Goal: Task Accomplishment & Management: Complete application form

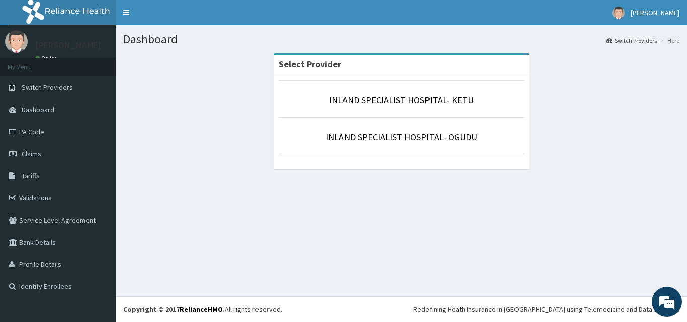
click at [384, 107] on p "INLAND SPECIALIST HOSPITAL- KETU" at bounding box center [401, 100] width 245 height 13
click at [389, 102] on link "INLAND SPECIALIST HOSPITAL- KETU" at bounding box center [401, 101] width 144 height 12
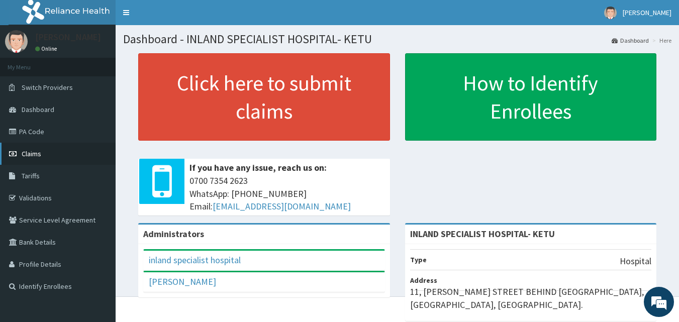
click at [31, 153] on span "Claims" at bounding box center [32, 153] width 20 height 9
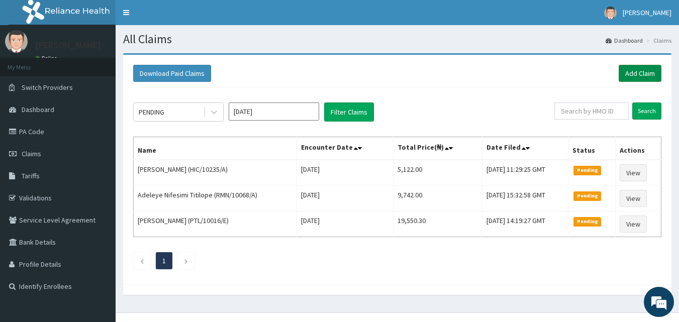
click at [657, 68] on link "Add Claim" at bounding box center [640, 73] width 43 height 17
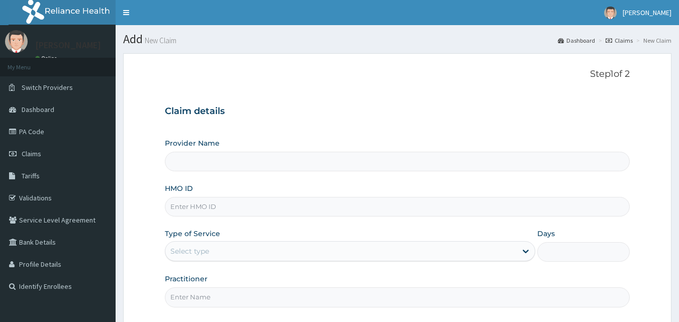
click at [191, 204] on input "HMO ID" at bounding box center [398, 207] width 466 height 20
type input "INLAND SPECIALIST HOSPITAL- KETU"
type input "ENP/11763/C"
click at [248, 244] on div "Select type" at bounding box center [341, 251] width 352 height 16
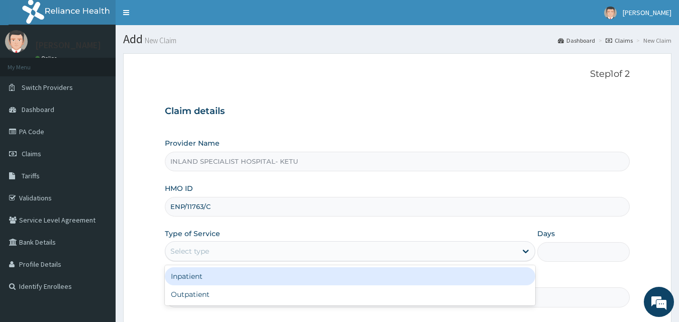
click at [224, 296] on div "Outpatient" at bounding box center [350, 295] width 371 height 18
type input "1"
click at [224, 296] on input "Practitioner" at bounding box center [398, 298] width 466 height 20
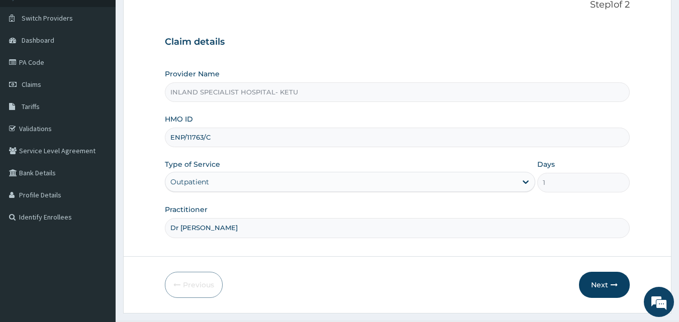
scroll to position [94, 0]
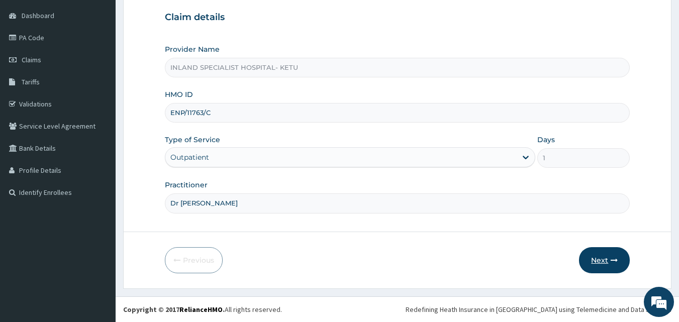
type input "Dr OVO"
click at [614, 256] on button "Next" at bounding box center [604, 260] width 51 height 26
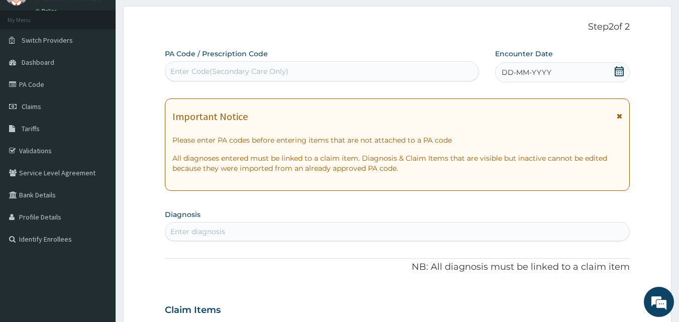
scroll to position [43, 0]
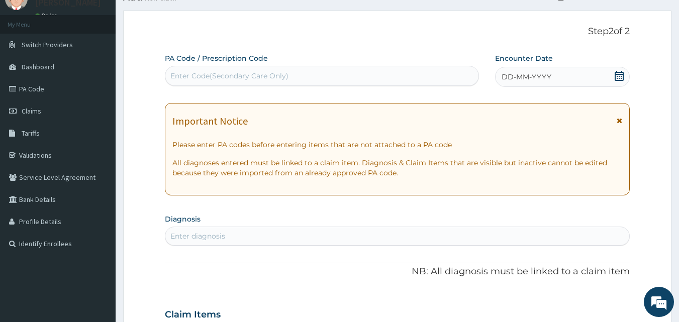
click at [621, 81] on span at bounding box center [620, 77] width 10 height 13
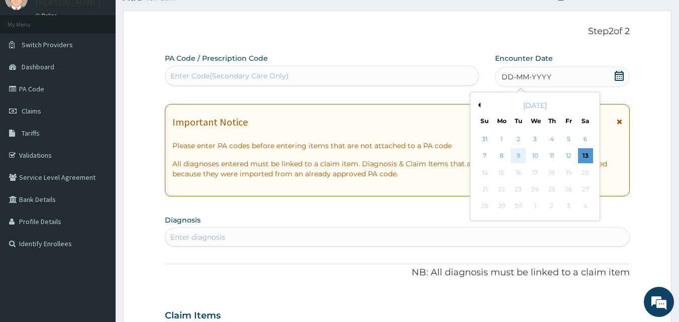
click at [522, 152] on div "9" at bounding box center [518, 156] width 15 height 15
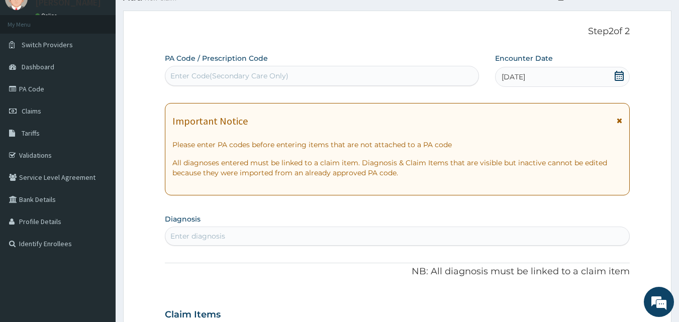
click at [618, 74] on icon at bounding box center [619, 76] width 9 height 10
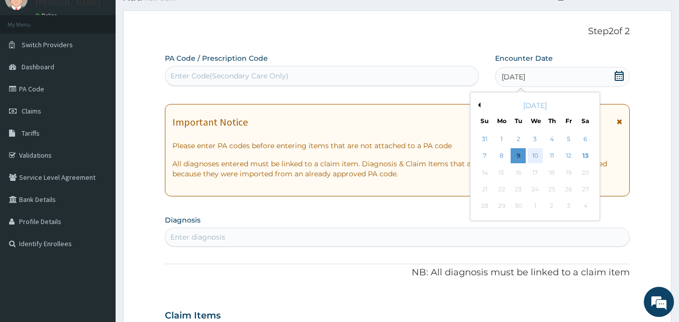
click at [535, 154] on div "10" at bounding box center [535, 156] width 15 height 15
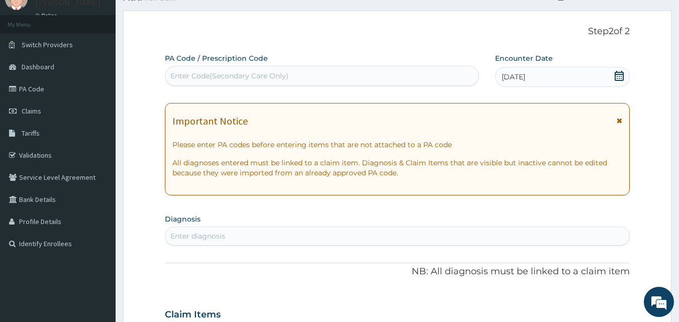
click at [245, 245] on div "Enter diagnosis" at bounding box center [398, 236] width 466 height 19
type input "[MEDICAL_DATA]"
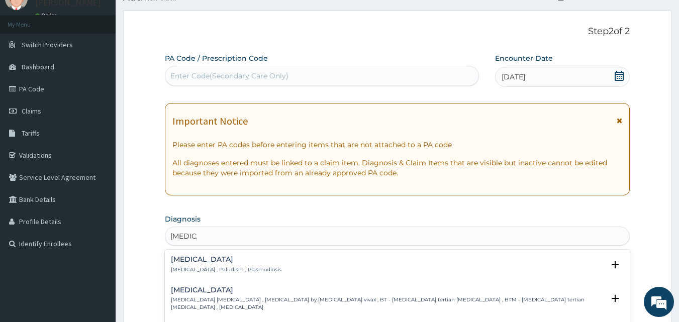
click at [187, 259] on h4 "[MEDICAL_DATA]" at bounding box center [226, 260] width 111 height 8
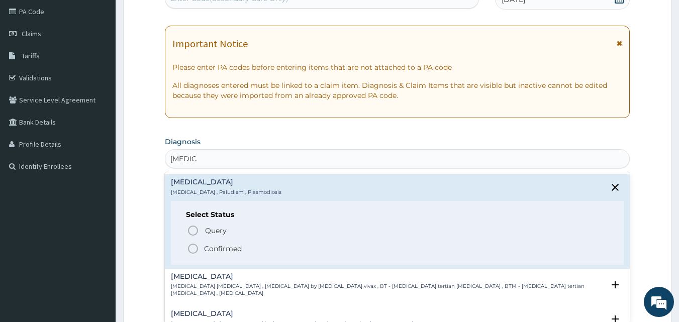
scroll to position [146, 0]
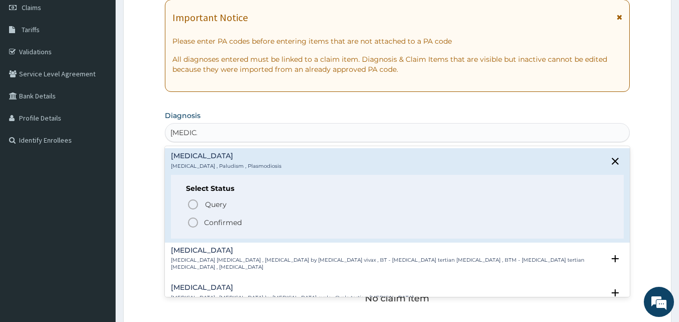
click at [224, 225] on p "Confirmed" at bounding box center [223, 223] width 38 height 10
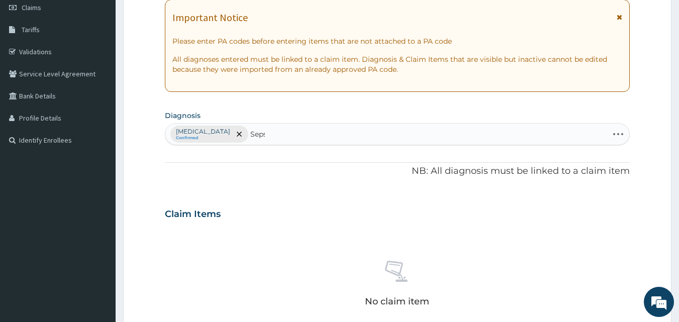
type input "[MEDICAL_DATA]"
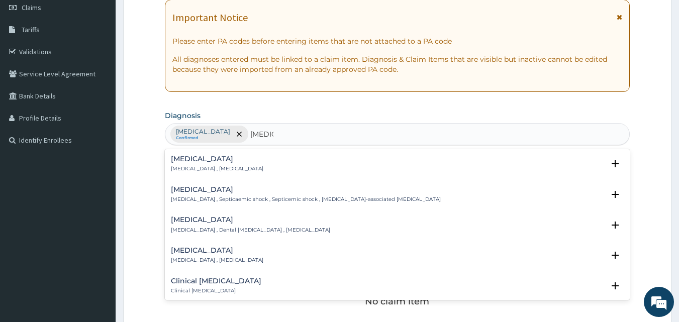
click at [184, 158] on h4 "[MEDICAL_DATA]" at bounding box center [217, 159] width 93 height 8
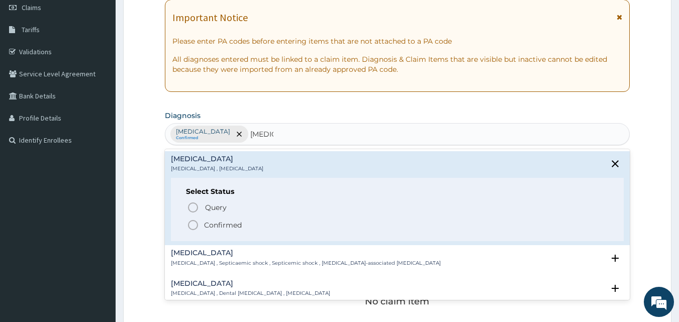
click at [202, 225] on span "Confirmed" at bounding box center [398, 225] width 422 height 12
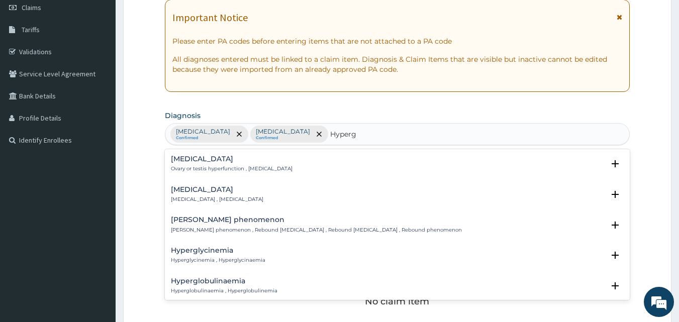
type input "Hypergl"
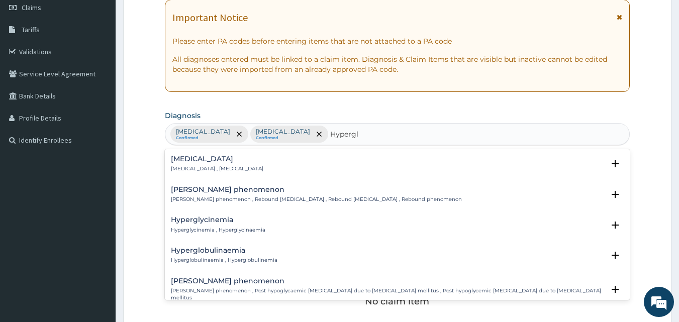
click at [224, 168] on p "Hyperglycemia , Hyperglycaemia" at bounding box center [217, 168] width 93 height 7
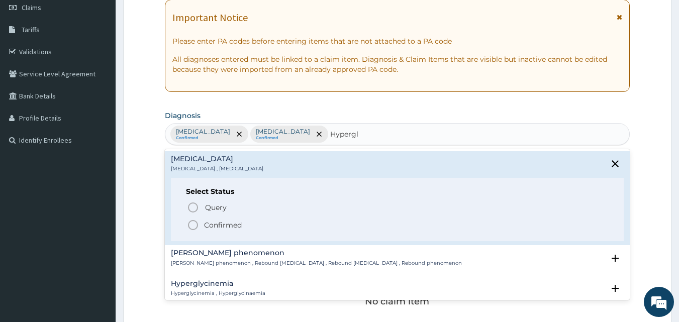
click at [209, 221] on p "Confirmed" at bounding box center [223, 225] width 38 height 10
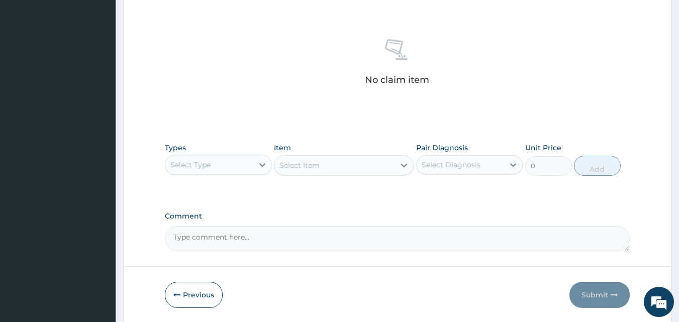
scroll to position [403, 0]
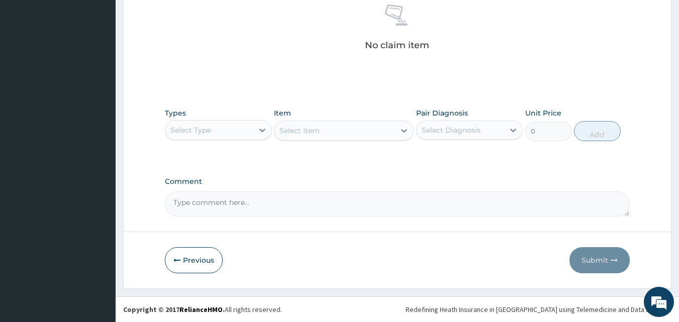
click at [202, 121] on div "Select Type" at bounding box center [218, 130] width 107 height 20
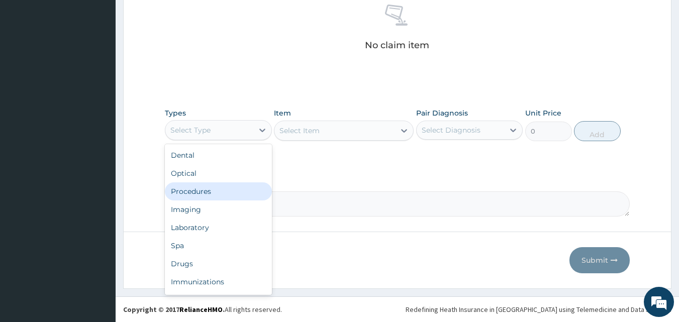
click at [200, 183] on div "Procedures" at bounding box center [218, 192] width 107 height 18
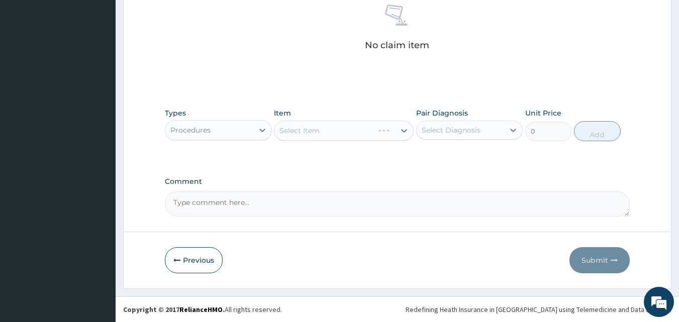
click at [317, 127] on div "Select Item" at bounding box center [344, 131] width 140 height 20
click at [317, 127] on div "Select Item" at bounding box center [300, 131] width 40 height 10
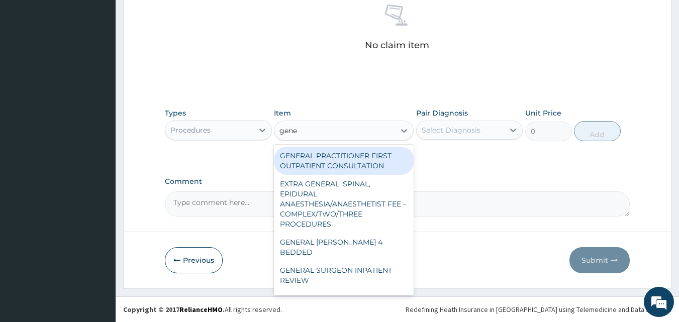
type input "gener"
click at [336, 161] on div "GENERAL PRACTITIONER FIRST OUTPATIENT CONSULTATION" at bounding box center [344, 161] width 140 height 28
type input "3750"
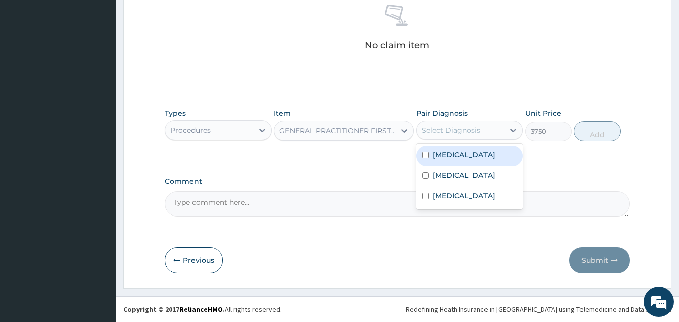
click at [449, 126] on div "Select Diagnosis" at bounding box center [451, 130] width 59 height 10
click at [461, 157] on div "[MEDICAL_DATA]" at bounding box center [469, 156] width 107 height 21
checkbox input "true"
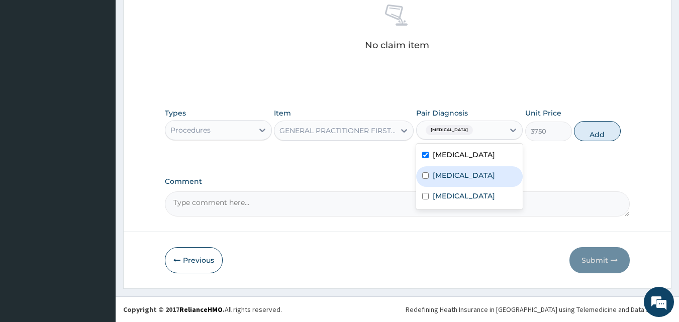
click at [452, 170] on label "[MEDICAL_DATA]" at bounding box center [464, 175] width 62 height 10
checkbox input "true"
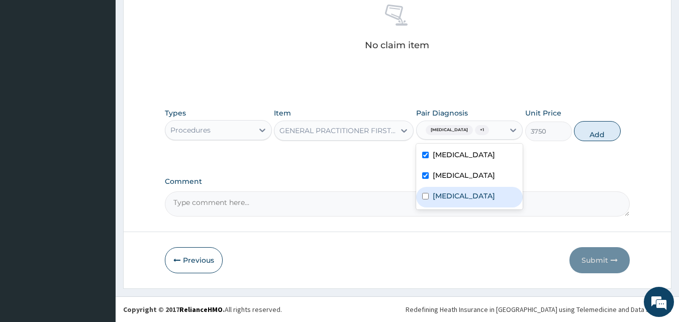
click at [448, 193] on label "Hyperglycemia" at bounding box center [464, 196] width 62 height 10
checkbox input "true"
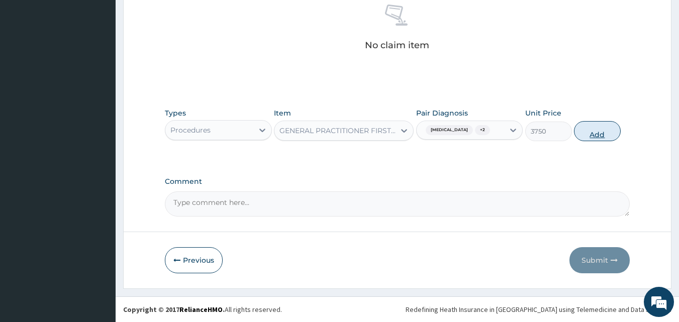
click at [576, 132] on button "Add" at bounding box center [597, 131] width 47 height 20
type input "0"
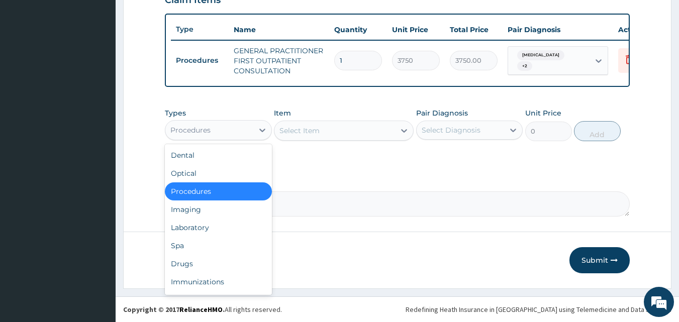
click at [247, 127] on div "Procedures" at bounding box center [209, 130] width 88 height 16
click at [222, 226] on div "Laboratory" at bounding box center [218, 228] width 107 height 18
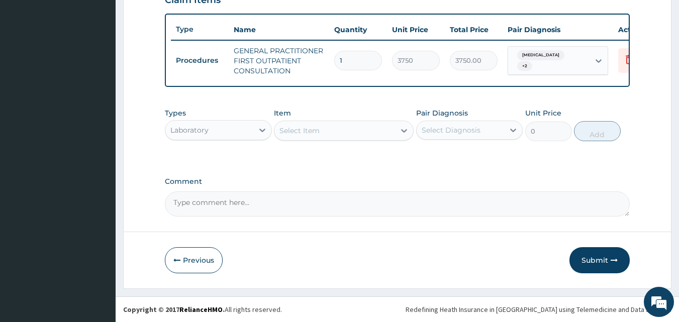
click at [291, 126] on div "Select Item" at bounding box center [300, 131] width 40 height 10
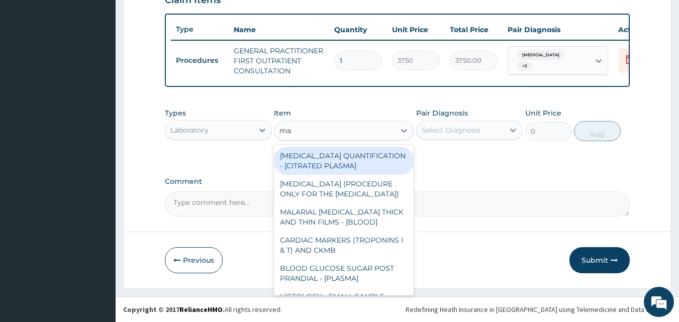
type input "mal"
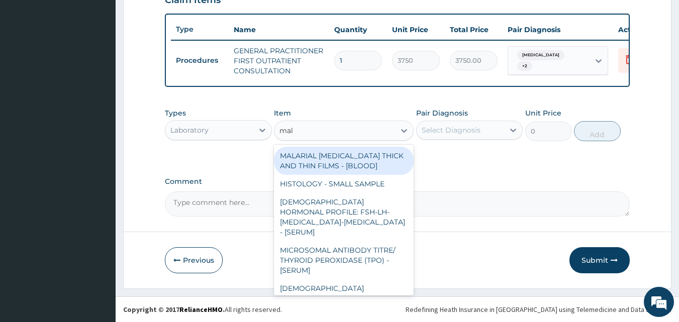
drag, startPoint x: 352, startPoint y: 159, endPoint x: 367, endPoint y: 159, distance: 15.1
click at [352, 159] on div "MALARIAL [MEDICAL_DATA] THICK AND THIN FILMS - [BLOOD]" at bounding box center [344, 161] width 140 height 28
type input "2187.5"
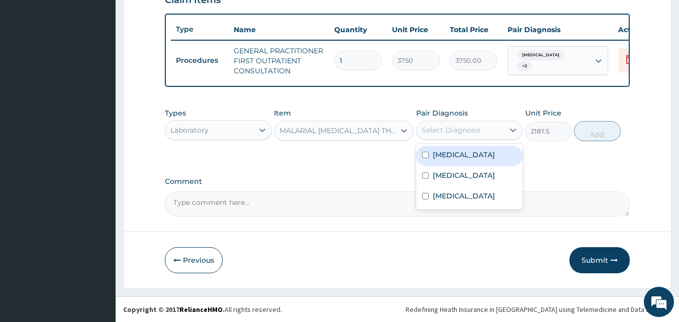
click at [482, 122] on div "Select Diagnosis" at bounding box center [461, 130] width 88 height 16
click at [470, 151] on div "[MEDICAL_DATA]" at bounding box center [469, 156] width 107 height 21
checkbox input "true"
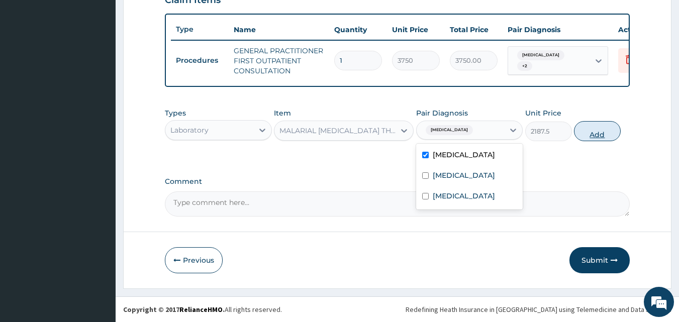
click at [580, 137] on button "Add" at bounding box center [597, 131] width 47 height 20
type input "0"
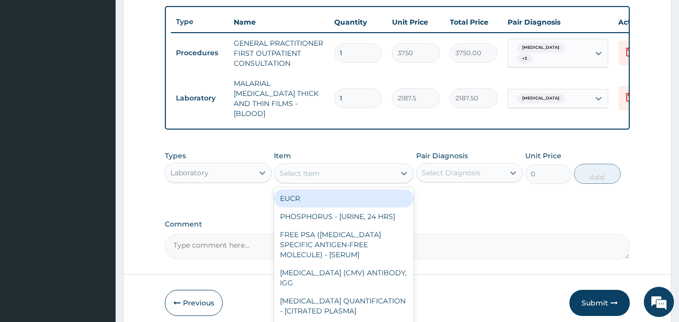
click at [359, 169] on div "Select Item" at bounding box center [335, 173] width 121 height 16
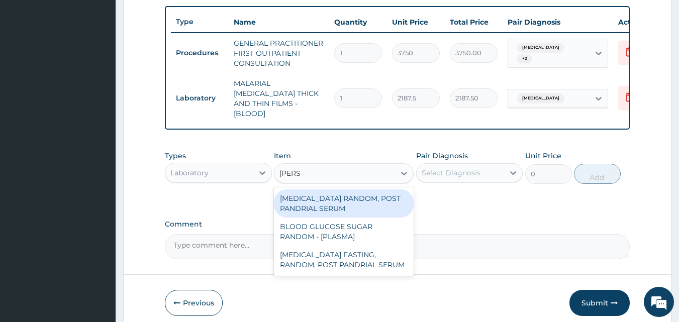
type input "random"
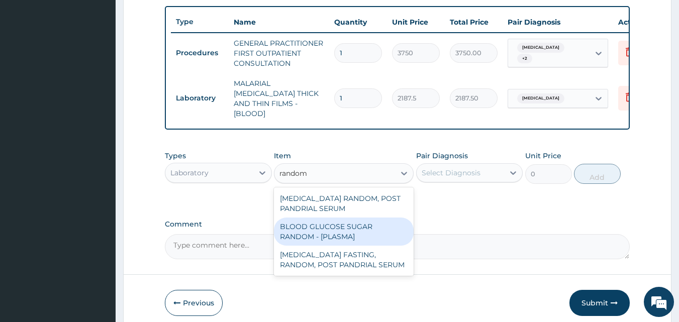
click at [368, 223] on div "BLOOD GLUCOSE SUGAR RANDOM - [PLASMA]" at bounding box center [344, 232] width 140 height 28
type input "1875"
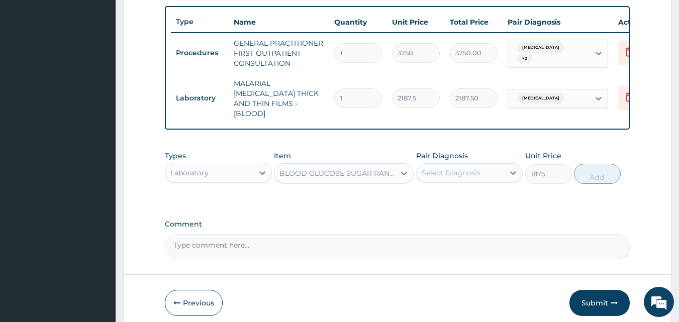
click at [461, 176] on div "Select Diagnosis" at bounding box center [461, 173] width 88 height 16
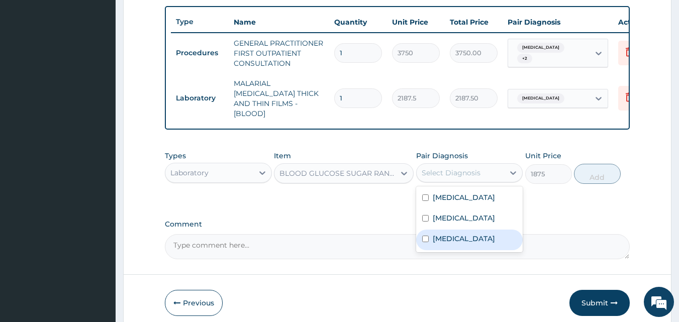
click at [475, 239] on label "Hyperglycemia" at bounding box center [464, 239] width 62 height 10
checkbox input "true"
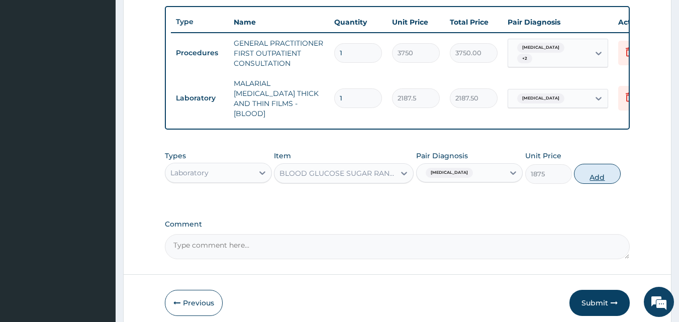
click at [601, 172] on button "Add" at bounding box center [597, 174] width 47 height 20
type input "0"
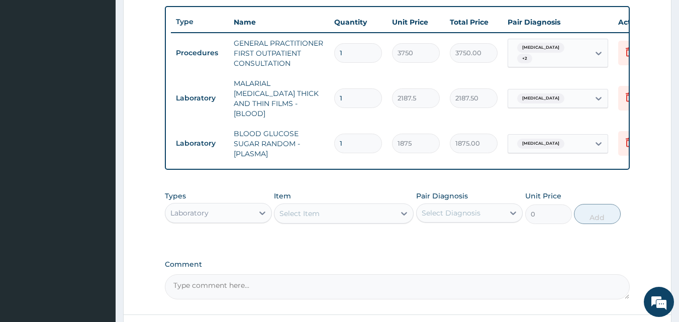
click at [235, 209] on div "Laboratory" at bounding box center [209, 213] width 88 height 16
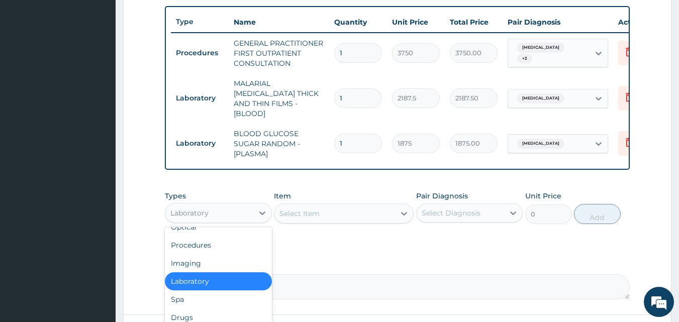
scroll to position [34, 0]
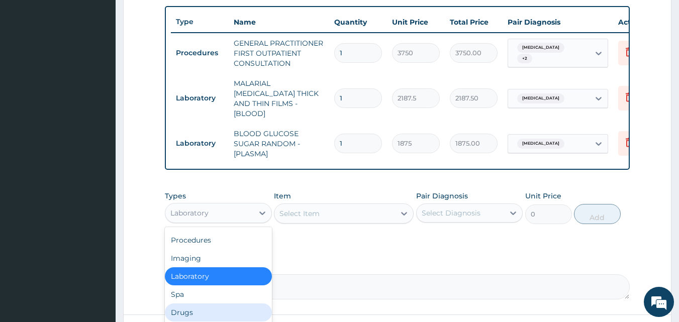
drag, startPoint x: 205, startPoint y: 308, endPoint x: 217, endPoint y: 297, distance: 16.4
click at [205, 309] on div "Drugs" at bounding box center [218, 313] width 107 height 18
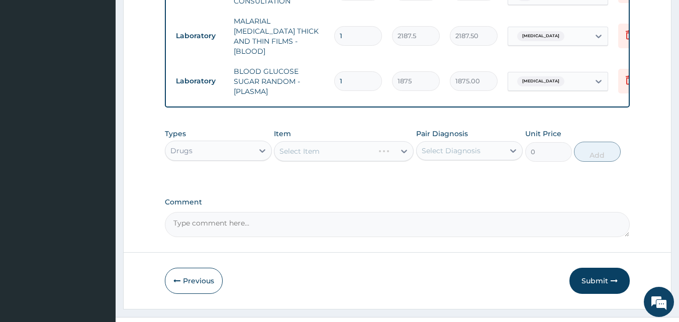
scroll to position [438, 0]
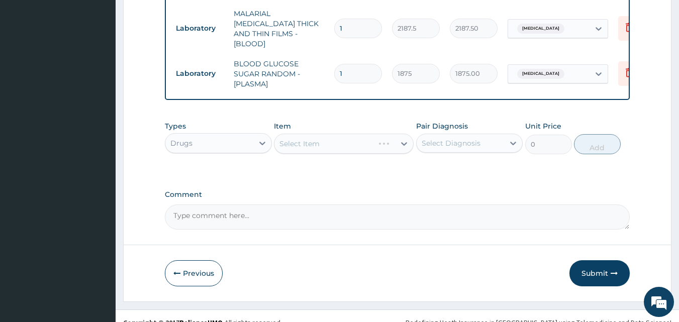
click at [346, 147] on div "Select Item" at bounding box center [344, 144] width 140 height 20
click at [353, 136] on div "Select Item" at bounding box center [335, 144] width 121 height 16
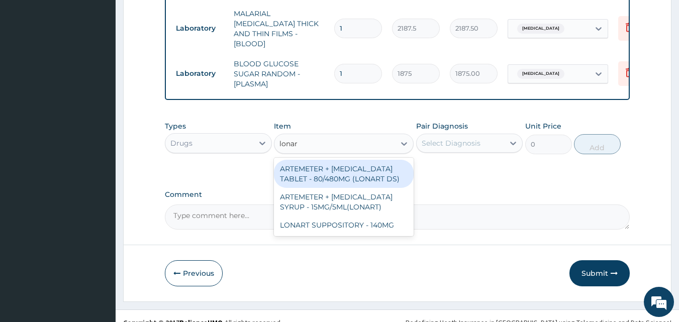
type input "lonart"
click at [375, 168] on div "ARTEMETER + [MEDICAL_DATA] TABLET - 80/480MG (LONART DS)" at bounding box center [344, 174] width 140 height 28
type input "588"
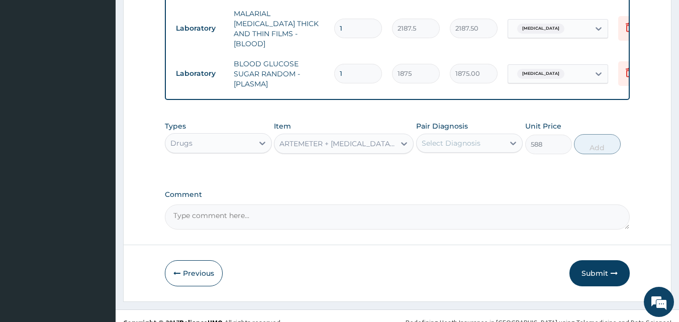
click at [485, 155] on div "Types Drugs Item option ARTEMETER + LUMEFANTRINE TABLET - 80/480MG (LONART DS),…" at bounding box center [398, 137] width 466 height 43
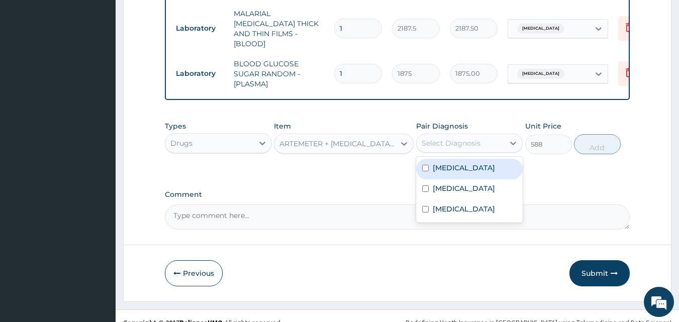
drag, startPoint x: 476, startPoint y: 143, endPoint x: 469, endPoint y: 163, distance: 21.2
click at [476, 142] on div "Select Diagnosis" at bounding box center [451, 143] width 59 height 10
click at [468, 164] on div "[MEDICAL_DATA]" at bounding box center [469, 169] width 107 height 21
checkbox input "true"
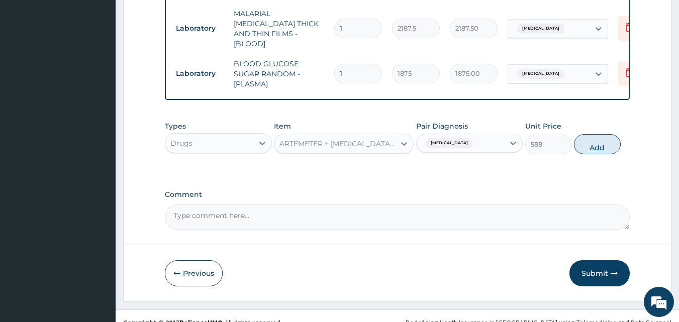
click at [591, 150] on button "Add" at bounding box center [597, 144] width 47 height 20
type input "0"
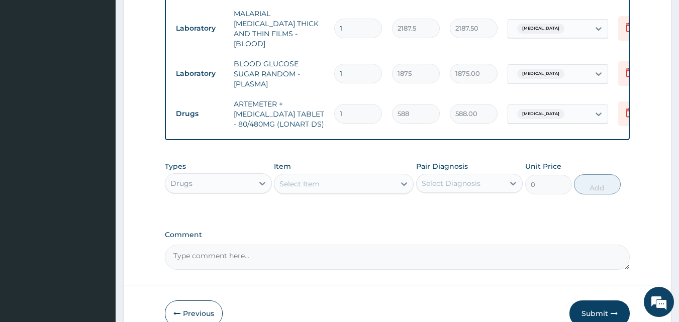
drag, startPoint x: 366, startPoint y: 110, endPoint x: 317, endPoint y: 109, distance: 48.8
click at [317, 109] on tr "Drugs ARTEMETER + [MEDICAL_DATA] TABLET - 80/480MG (LONART DS) 1 588 588.00 [ME…" at bounding box center [417, 114] width 493 height 40
type input "6"
type input "3528.00"
type input "6"
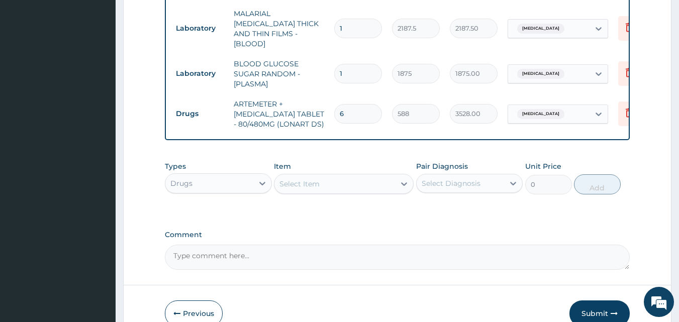
click at [330, 179] on div "Select Item" at bounding box center [335, 184] width 121 height 16
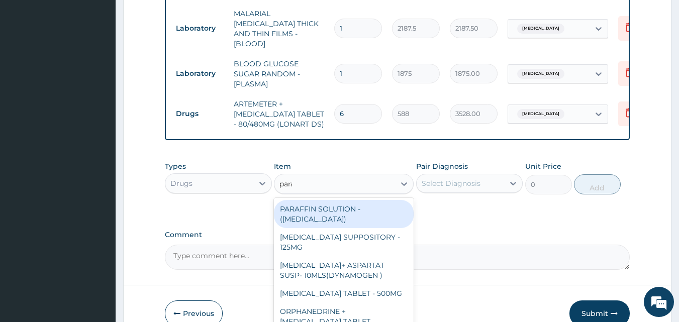
type input "parac"
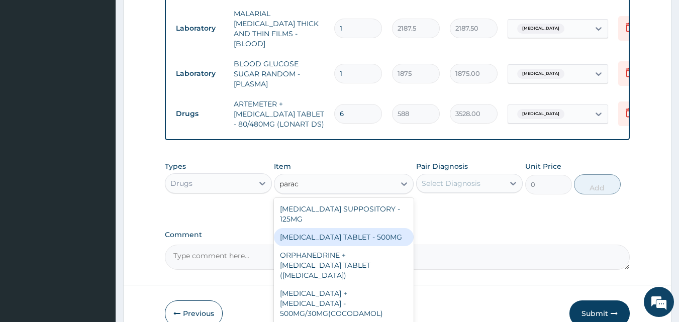
click at [357, 241] on div "[MEDICAL_DATA] TABLET - 500MG" at bounding box center [344, 237] width 140 height 18
type input "33.599999999999994"
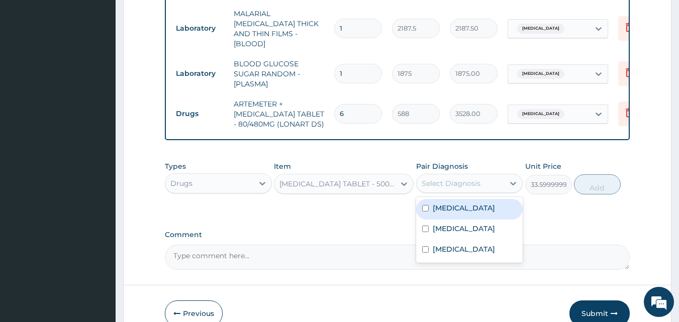
click at [435, 188] on div "Select Diagnosis" at bounding box center [461, 184] width 88 height 16
click at [450, 208] on label "[MEDICAL_DATA]" at bounding box center [464, 208] width 62 height 10
checkbox input "true"
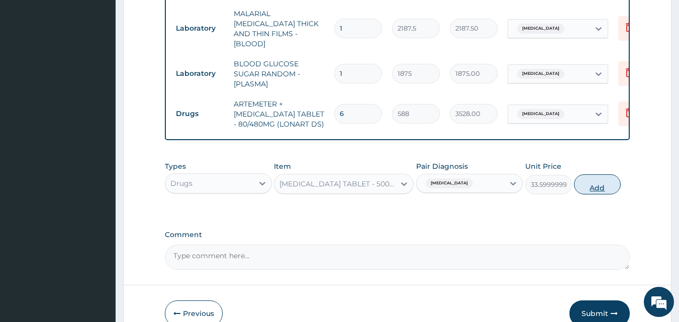
click at [584, 180] on button "Add" at bounding box center [597, 185] width 47 height 20
type input "0"
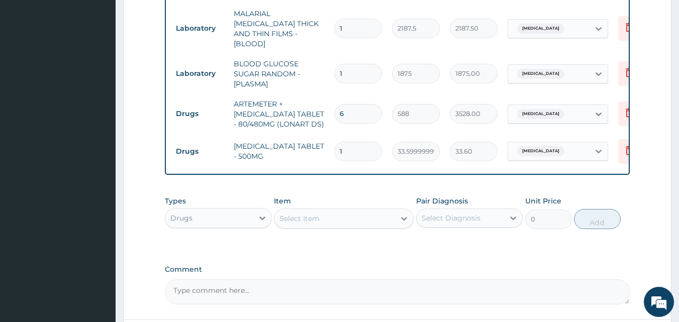
type input "18"
type input "604.80"
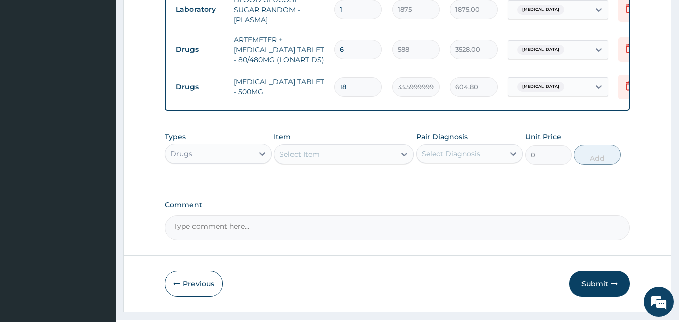
scroll to position [524, 0]
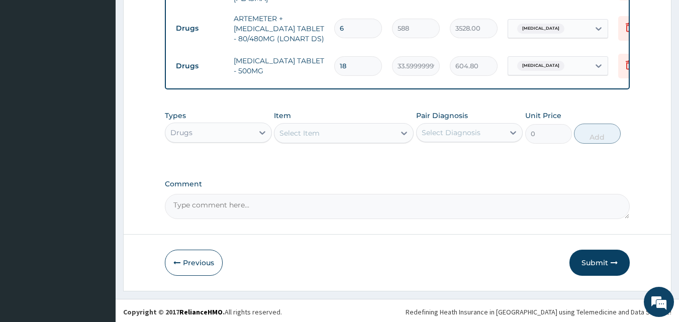
type input "18"
click at [306, 123] on div "Select Item" at bounding box center [344, 133] width 140 height 20
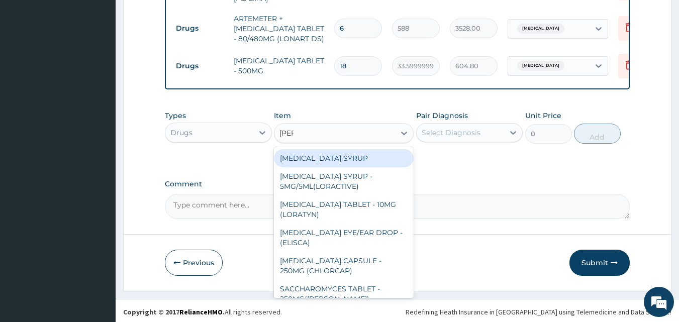
type input "lorat"
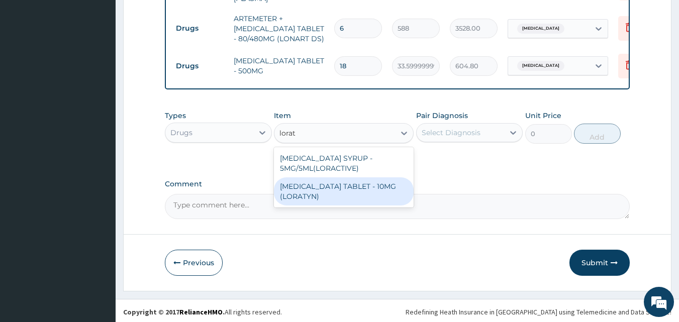
click at [382, 185] on div "[MEDICAL_DATA] TABLET - 10MG (LORATYN)" at bounding box center [344, 192] width 140 height 28
type input "98"
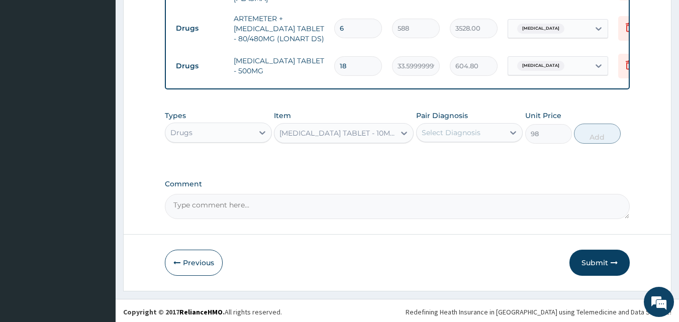
drag, startPoint x: 431, startPoint y: 140, endPoint x: 438, endPoint y: 139, distance: 6.6
click at [432, 139] on div "Pair Diagnosis Select Diagnosis" at bounding box center [469, 127] width 107 height 33
click at [440, 133] on div "Select Diagnosis" at bounding box center [451, 133] width 59 height 10
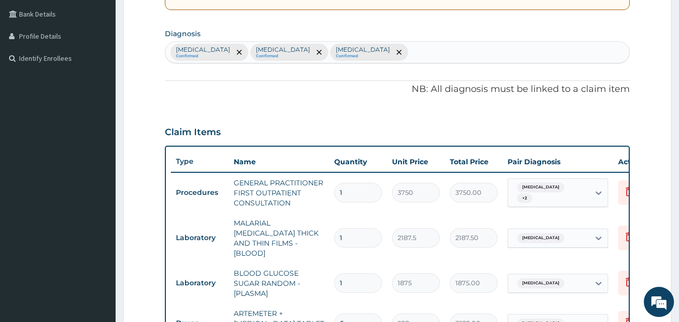
scroll to position [227, 0]
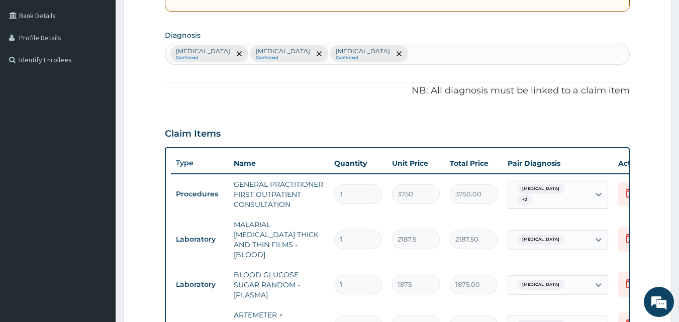
click at [352, 61] on div "Malaria Confirmed Sepsis Confirmed Hyperglycemia Confirmed" at bounding box center [397, 53] width 465 height 21
type input "Upper respirat"
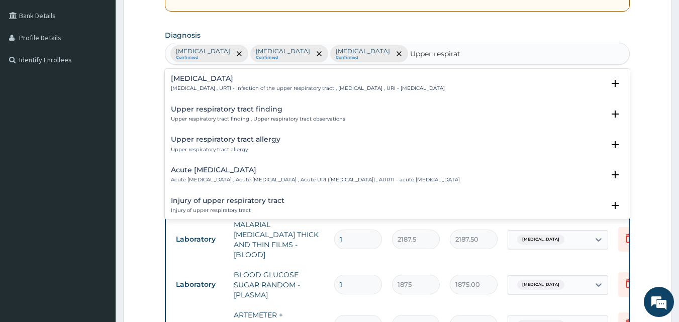
click at [225, 85] on p "[MEDICAL_DATA] , URTI - Infection of the upper respiratory tract , [MEDICAL_DAT…" at bounding box center [308, 88] width 274 height 7
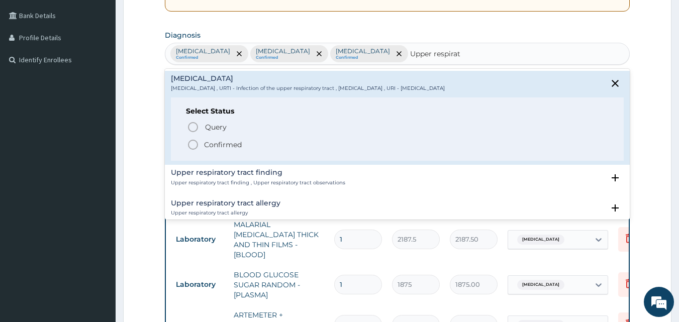
click at [218, 91] on p "[MEDICAL_DATA] , URTI - Infection of the upper respiratory tract , [MEDICAL_DAT…" at bounding box center [308, 88] width 274 height 7
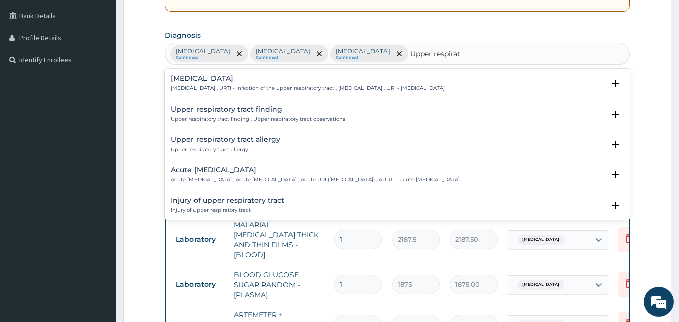
click at [218, 84] on div "Upper respiratory infection Upper respiratory infection , URTI - Infection of t…" at bounding box center [308, 84] width 274 height 18
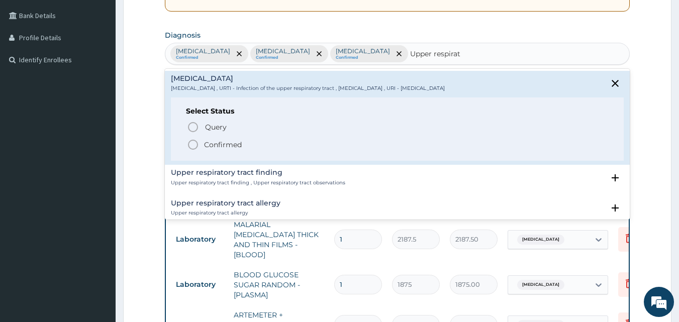
click at [222, 139] on span "Confirmed" at bounding box center [398, 145] width 422 height 12
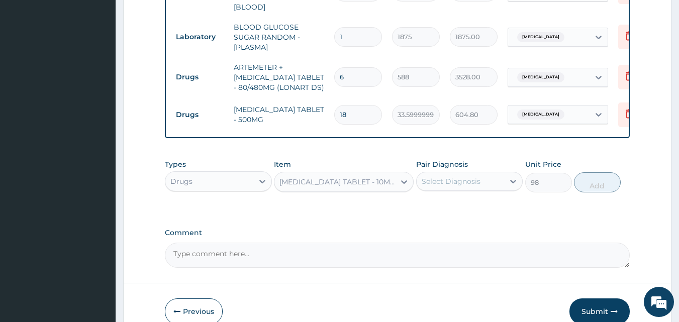
scroll to position [524, 0]
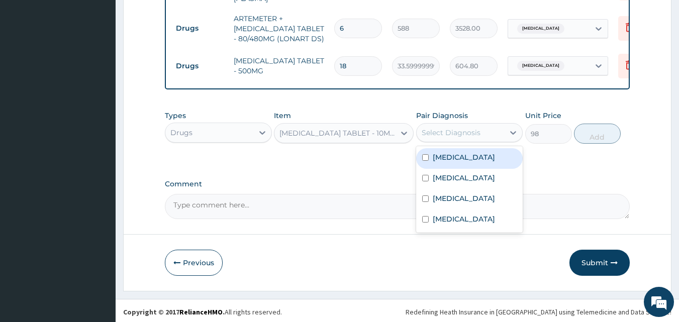
click at [466, 128] on div "Select Diagnosis" at bounding box center [451, 133] width 59 height 10
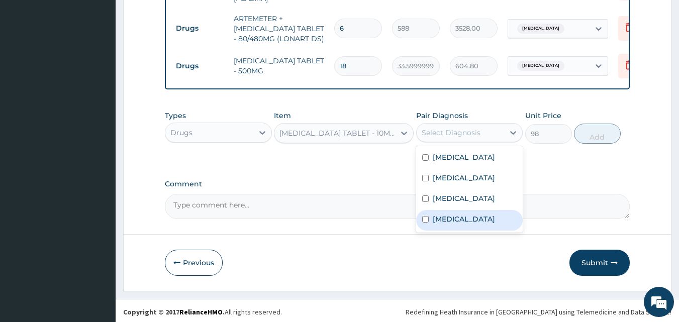
click at [443, 218] on label "[MEDICAL_DATA]" at bounding box center [464, 219] width 62 height 10
checkbox input "true"
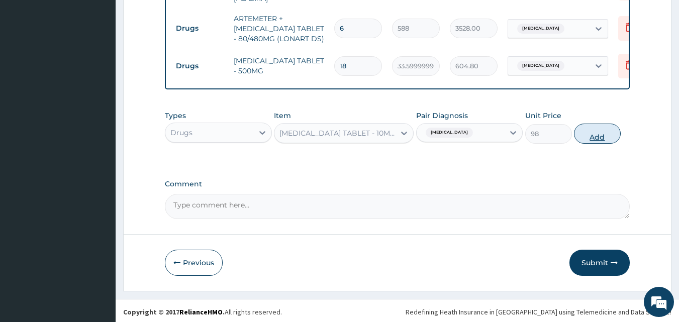
click at [604, 131] on button "Add" at bounding box center [597, 134] width 47 height 20
type input "0"
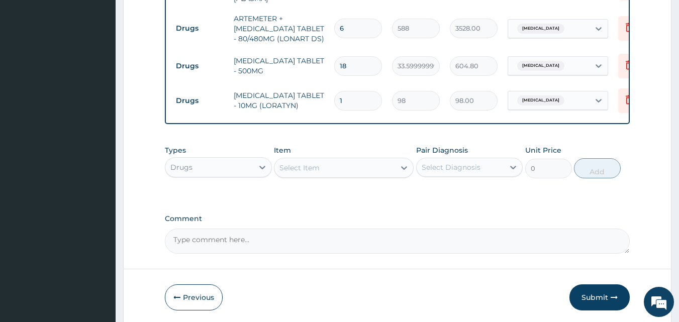
drag, startPoint x: 361, startPoint y: 96, endPoint x: 298, endPoint y: 96, distance: 62.9
click at [298, 96] on tr "Drugs LORATADINE TABLET - 10MG (LORATYN) 1 98 98.00 Upper respiratory infection…" at bounding box center [417, 100] width 493 height 35
type input "5"
type input "490.00"
type input "5"
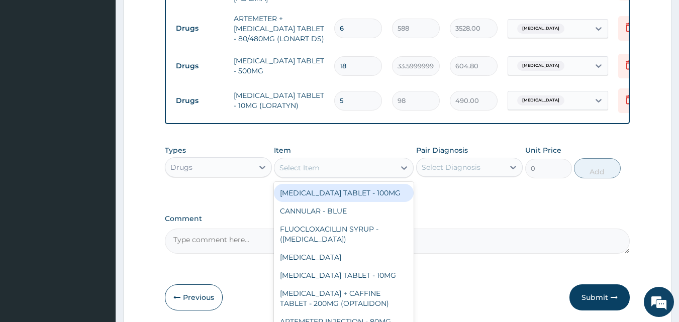
click at [311, 176] on div "Item option LORATADINE TABLET - 10MG (LORATYN), selected. option DANAZOL TABLET…" at bounding box center [344, 161] width 140 height 33
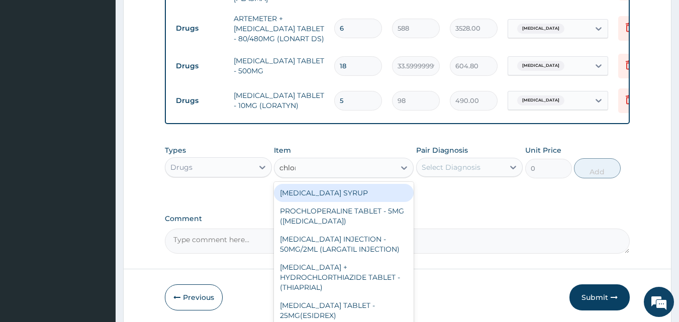
type input "chloro"
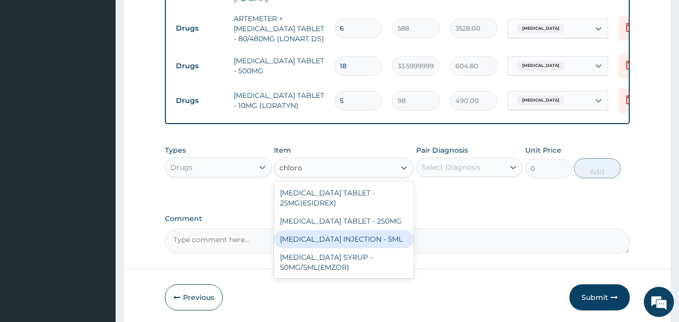
click at [359, 248] on div "[MEDICAL_DATA] INJECTION - 5ML" at bounding box center [344, 239] width 140 height 18
type input "168"
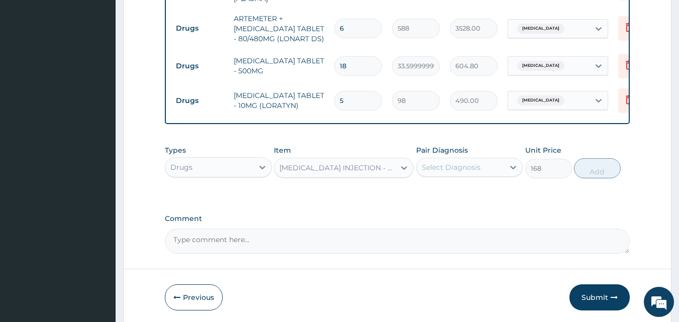
click at [446, 162] on div "Select Diagnosis" at bounding box center [451, 167] width 59 height 10
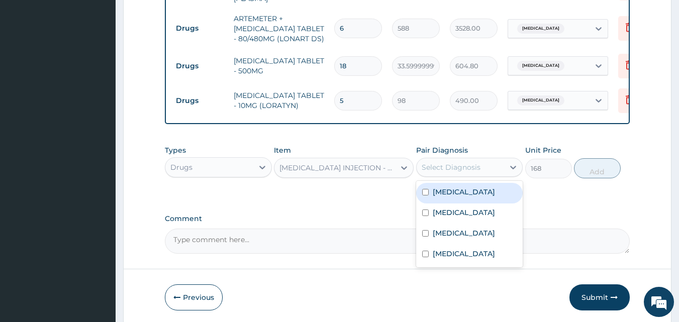
click at [450, 191] on label "[MEDICAL_DATA]" at bounding box center [464, 192] width 62 height 10
checkbox input "true"
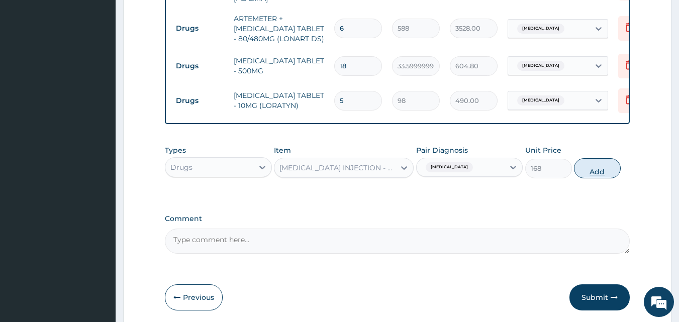
click at [609, 176] on button "Add" at bounding box center [597, 168] width 47 height 20
type input "0"
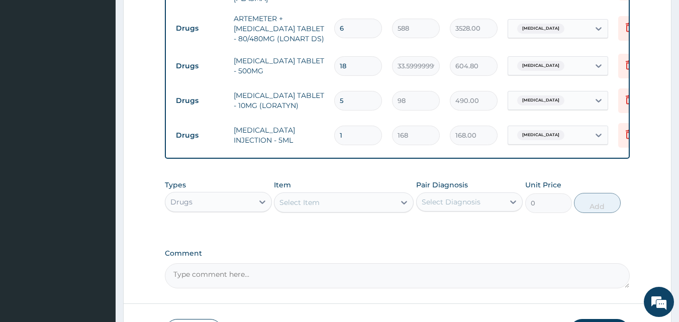
click at [284, 202] on div "Select Item" at bounding box center [300, 203] width 40 height 10
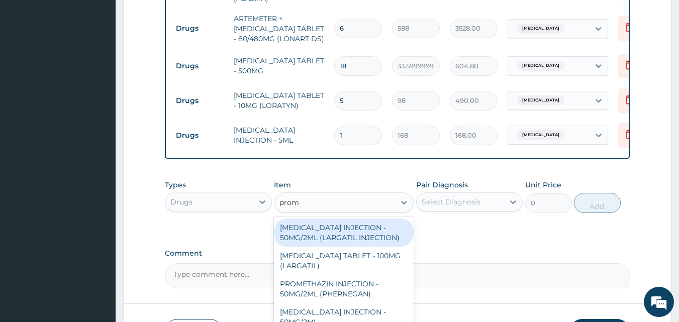
type input "prome"
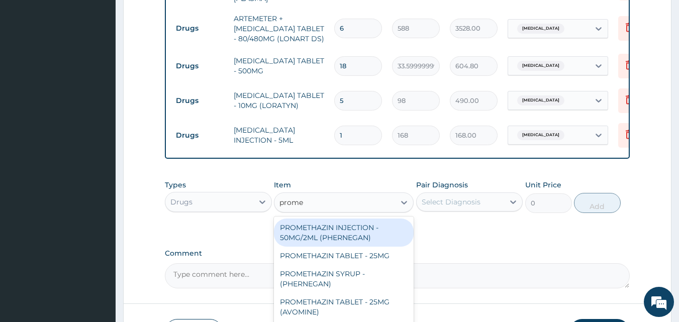
click at [335, 240] on div "PROMETHAZIN INJECTION - 50MG/2ML (PHERNEGAN)" at bounding box center [344, 233] width 140 height 28
type input "319.2"
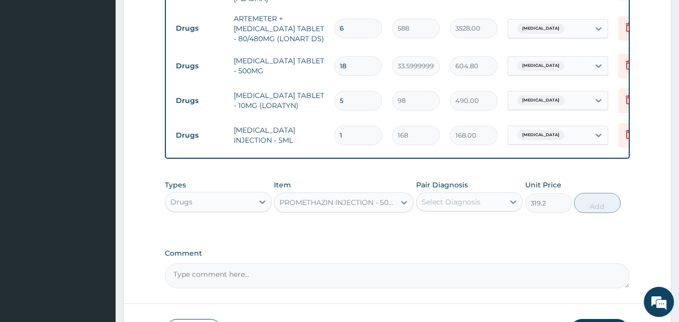
click at [448, 218] on div "Types Drugs Item PROMETHAZIN INJECTION - 50MG/2ML (PHERNEGAN) Pair Diagnosis Se…" at bounding box center [398, 196] width 466 height 43
click at [451, 207] on div "Select Diagnosis" at bounding box center [451, 202] width 59 height 10
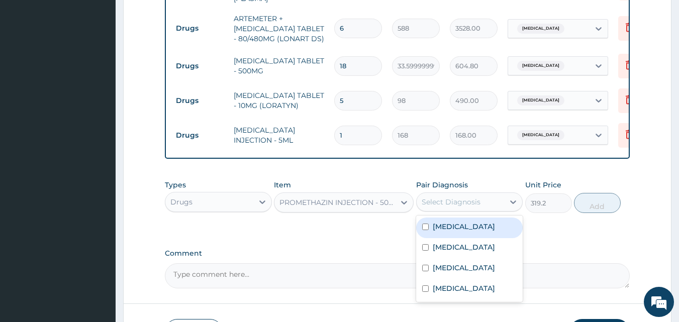
click at [451, 232] on label "[MEDICAL_DATA]" at bounding box center [464, 227] width 62 height 10
checkbox input "true"
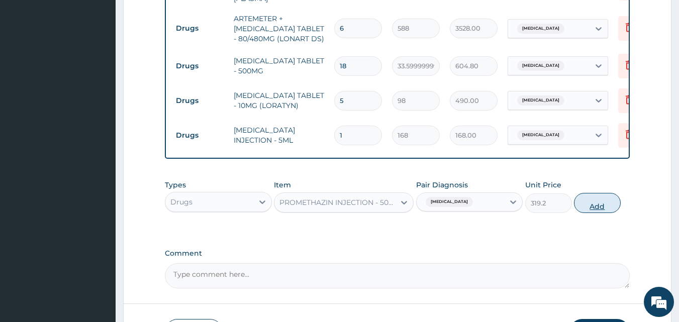
click at [585, 204] on button "Add" at bounding box center [597, 203] width 47 height 20
type input "0"
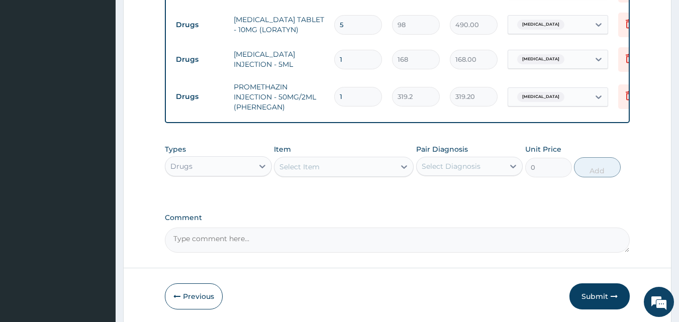
scroll to position [639, 0]
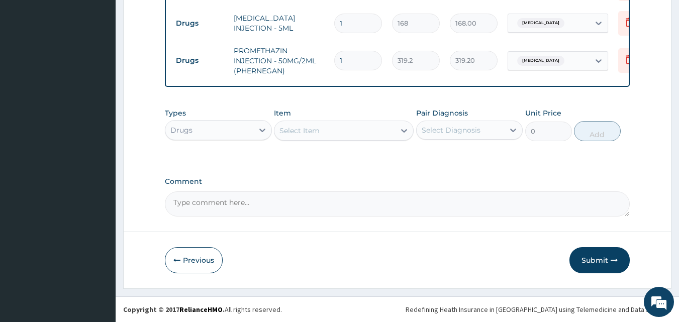
click at [325, 135] on div "Select Item" at bounding box center [335, 131] width 121 height 16
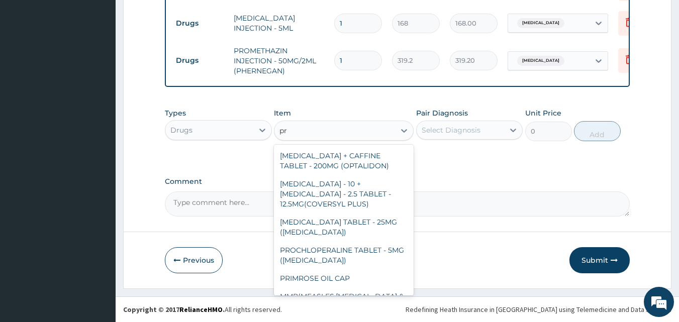
type input "p"
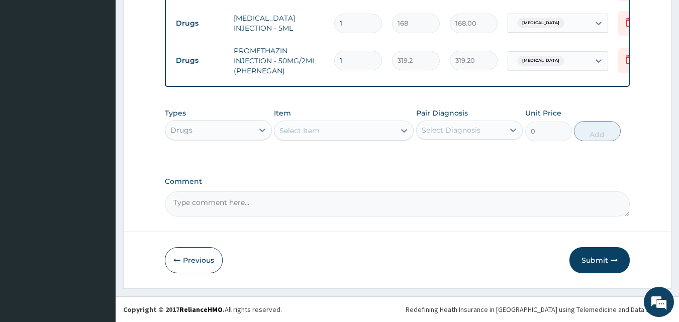
click at [263, 148] on div "Types Drugs Item Select Item Pair Diagnosis Select Diagnosis Unit Price 0 Add" at bounding box center [398, 132] width 466 height 58
click at [613, 271] on button "Submit" at bounding box center [600, 260] width 60 height 26
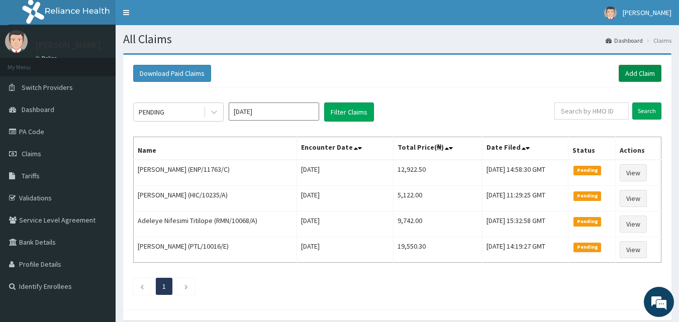
click at [631, 72] on link "Add Claim" at bounding box center [640, 73] width 43 height 17
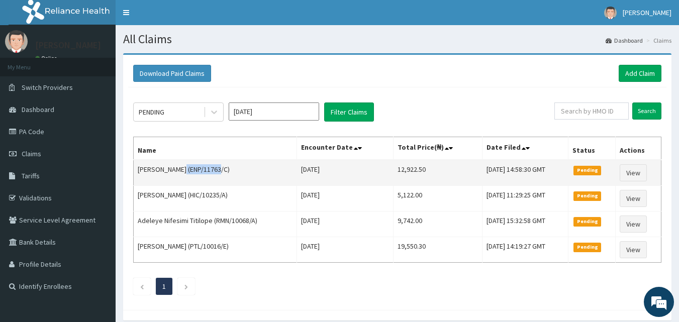
drag, startPoint x: 212, startPoint y: 168, endPoint x: 176, endPoint y: 170, distance: 36.3
click at [176, 170] on td "Nwali Harry (ENP/11763/C)" at bounding box center [215, 173] width 163 height 26
copy td "ENP/11763/C"
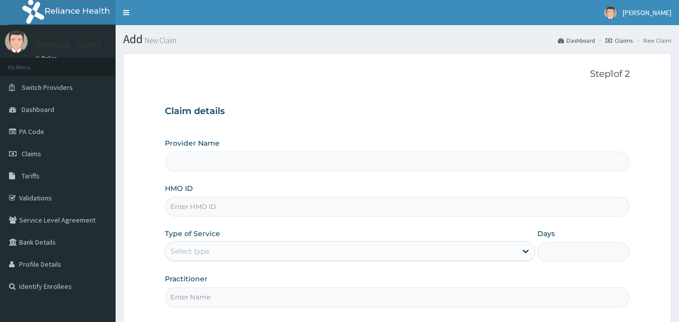
click at [190, 203] on input "HMO ID" at bounding box center [398, 207] width 466 height 20
paste input "ENP/11763/C"
type input "ENP/11763/a"
type input "INLAND SPECIALIST HOSPITAL- KETU"
type input "ENP/11763/A"
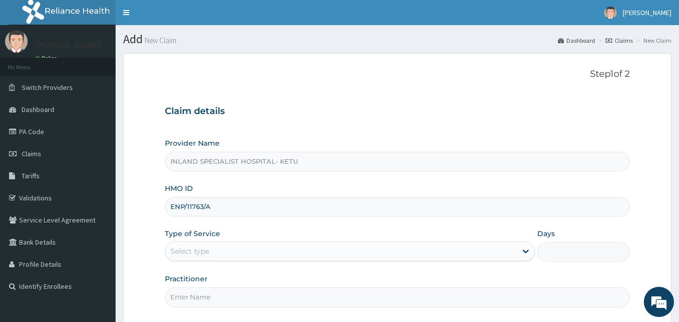
click at [190, 252] on div "Select type" at bounding box center [189, 251] width 39 height 10
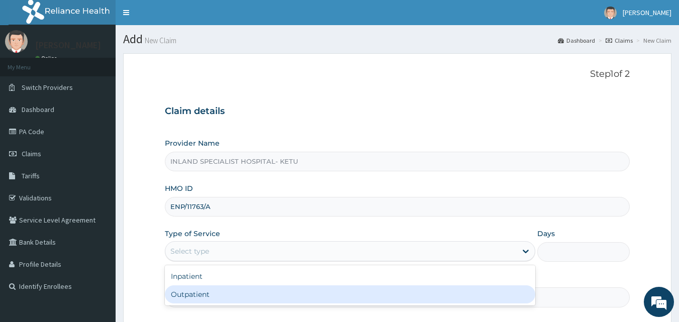
click at [198, 298] on div "Outpatient" at bounding box center [350, 295] width 371 height 18
type input "1"
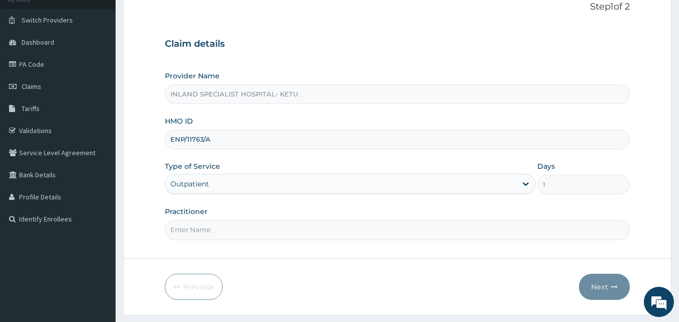
scroll to position [75, 0]
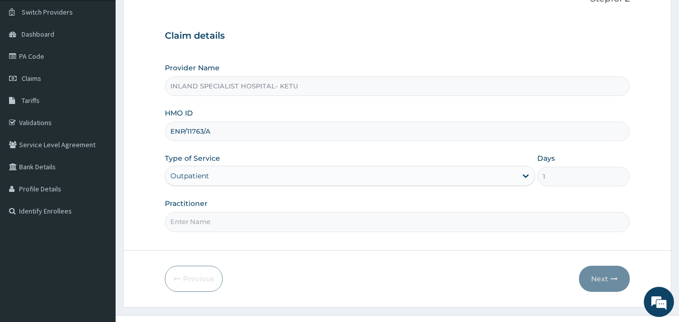
click at [256, 224] on input "Practitioner" at bounding box center [398, 222] width 466 height 20
type input "Dr [PERSON_NAME]"
click at [594, 271] on button "Next" at bounding box center [604, 279] width 51 height 26
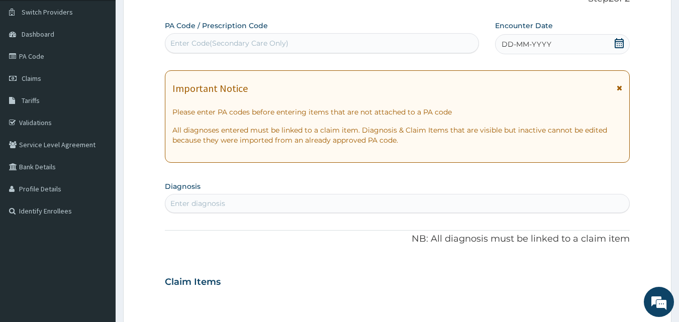
scroll to position [0, 0]
click at [376, 33] on div "PA Code / Prescription Code Enter Code(Secondary Care Only)" at bounding box center [322, 37] width 315 height 33
click at [372, 40] on div "Enter Code(Secondary Care Only)" at bounding box center [322, 43] width 314 height 16
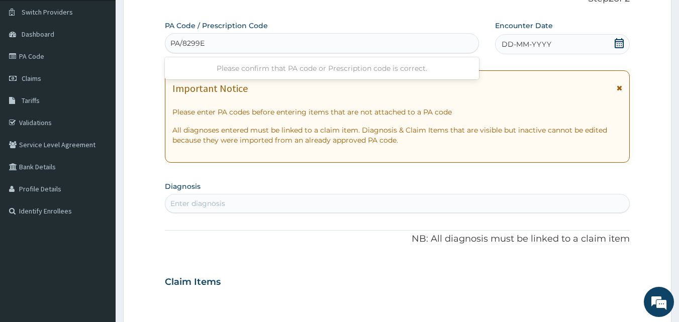
type input "PA/8299E8"
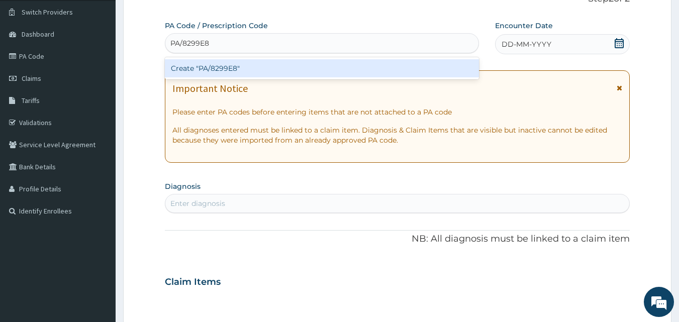
click at [363, 59] on div "Create "PA/8299E8"" at bounding box center [322, 68] width 315 height 22
click at [366, 69] on div "Create "PA/8299E8"" at bounding box center [322, 68] width 315 height 18
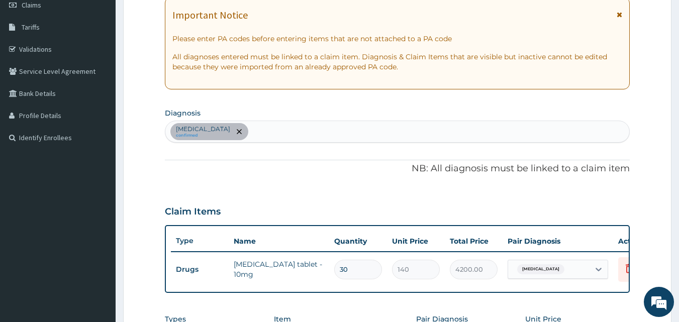
scroll to position [146, 0]
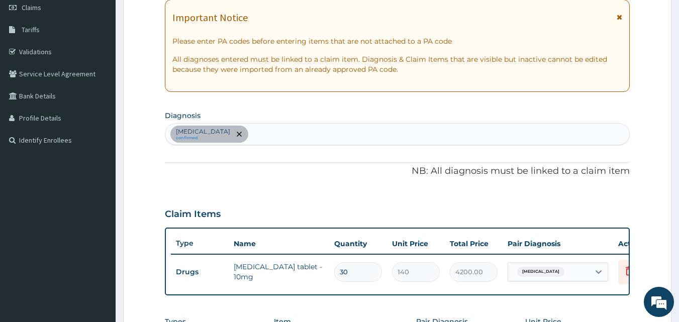
click at [335, 139] on div "[MEDICAL_DATA] confirmed" at bounding box center [397, 134] width 465 height 21
type input "Gastri"
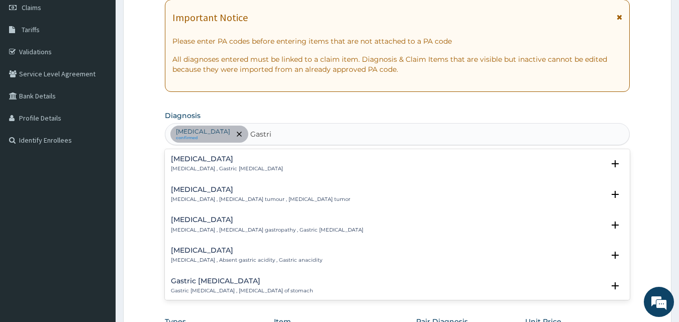
click at [219, 161] on h4 "[MEDICAL_DATA]" at bounding box center [227, 159] width 112 height 8
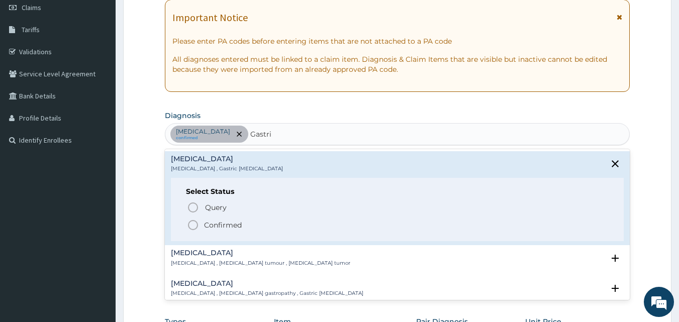
click at [208, 230] on p "Confirmed" at bounding box center [223, 225] width 38 height 10
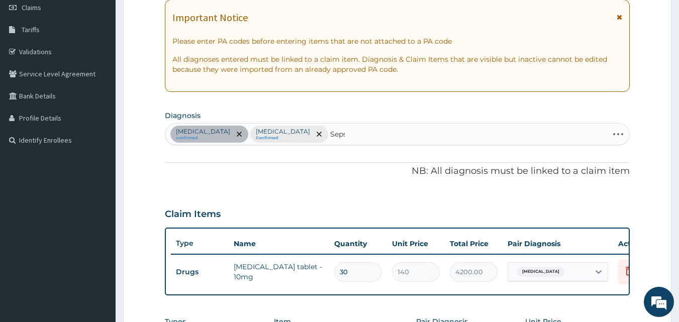
type input "[MEDICAL_DATA]"
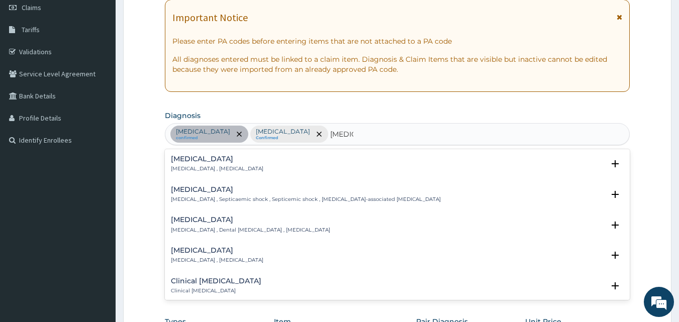
click at [215, 173] on p "[MEDICAL_DATA] , [MEDICAL_DATA]" at bounding box center [217, 168] width 93 height 7
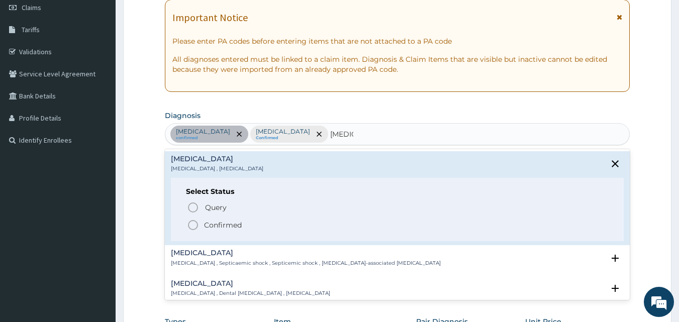
click at [217, 224] on p "Confirmed" at bounding box center [223, 225] width 38 height 10
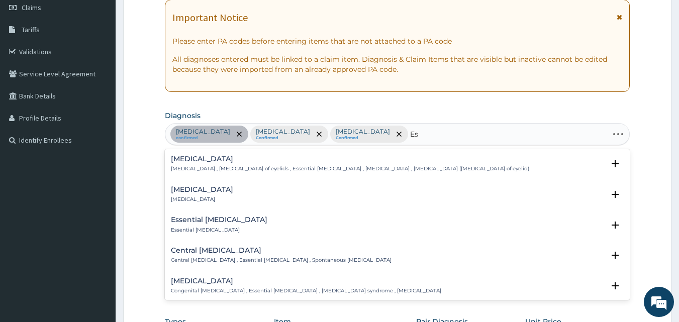
type input "E"
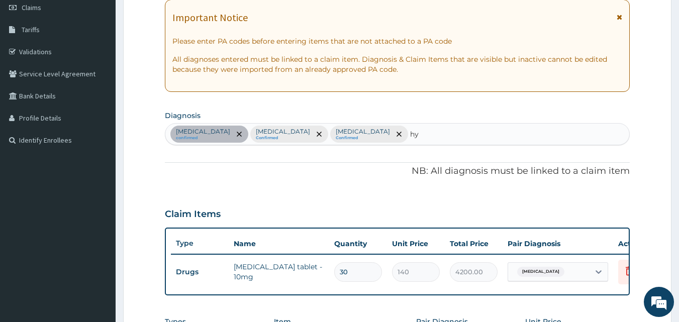
type input "h"
type input "[MEDICAL_DATA]"
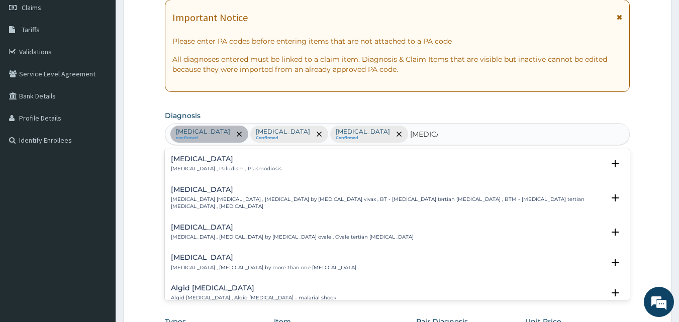
click at [242, 164] on div "[MEDICAL_DATA] [MEDICAL_DATA] , Paludism , Plasmodiosis" at bounding box center [226, 164] width 111 height 18
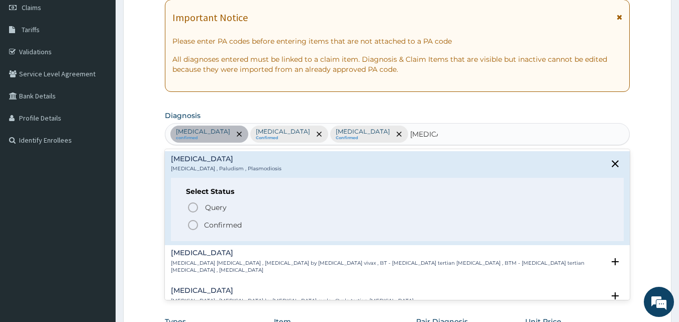
click at [214, 224] on p "Confirmed" at bounding box center [223, 225] width 38 height 10
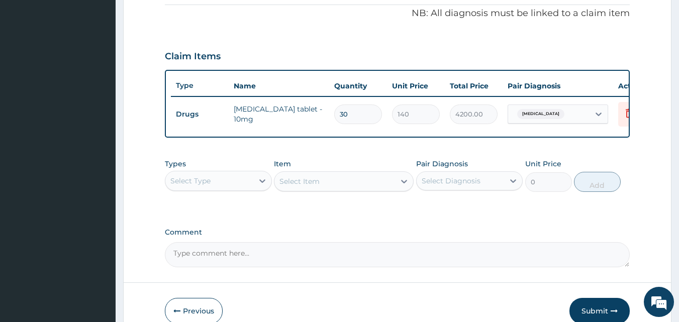
scroll to position [319, 0]
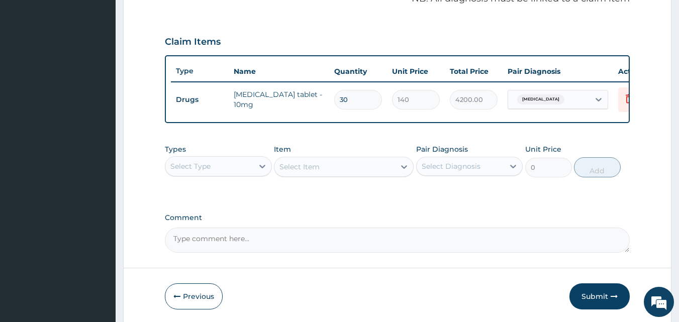
click at [213, 162] on div "Types Select Type" at bounding box center [218, 160] width 107 height 33
click at [214, 171] on div "Select Type" at bounding box center [209, 166] width 88 height 16
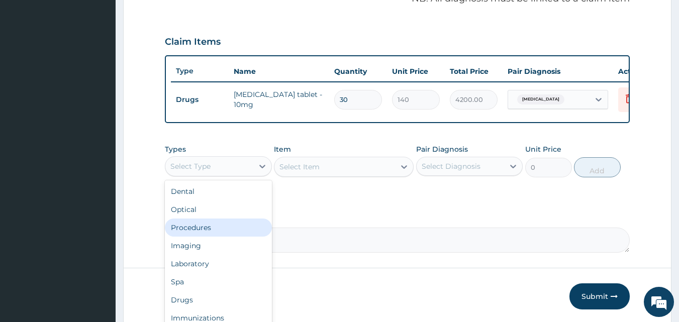
click at [212, 233] on div "Procedures" at bounding box center [218, 228] width 107 height 18
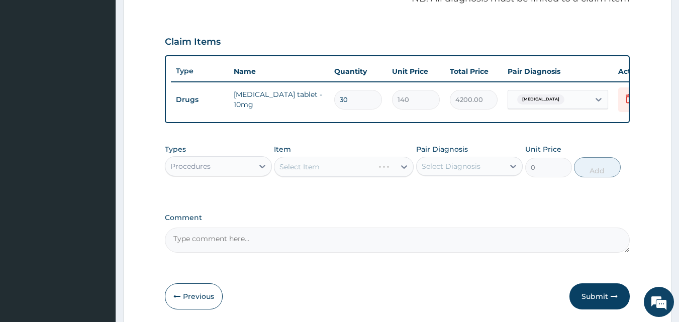
click at [345, 170] on div "Select Item" at bounding box center [344, 167] width 140 height 20
click at [345, 173] on div "Select Item" at bounding box center [344, 167] width 140 height 20
click at [345, 173] on div "Select Item" at bounding box center [335, 167] width 121 height 16
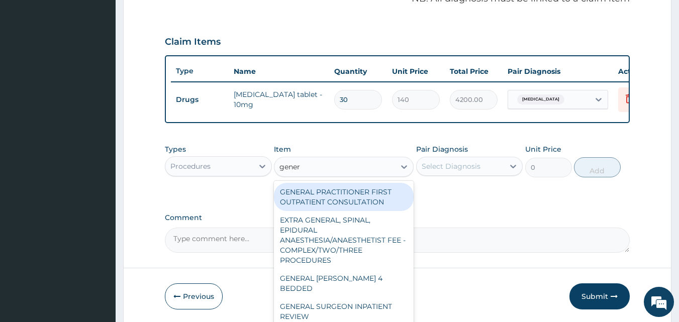
type input "genera"
click at [372, 209] on div "GENERAL PRACTITIONER FIRST OUTPATIENT CONSULTATION" at bounding box center [344, 197] width 140 height 28
type input "3750"
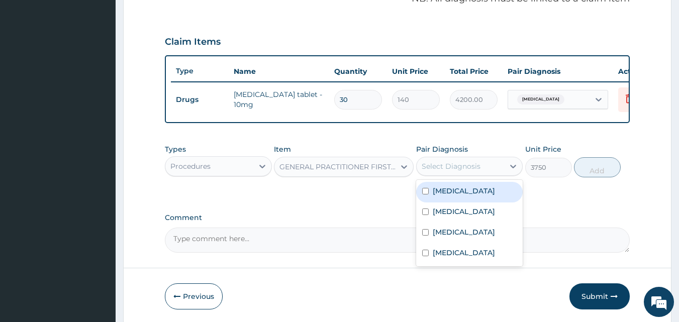
click at [443, 172] on div "Select Diagnosis" at bounding box center [451, 166] width 59 height 10
click at [452, 196] on label "[MEDICAL_DATA]" at bounding box center [464, 191] width 62 height 10
checkbox input "true"
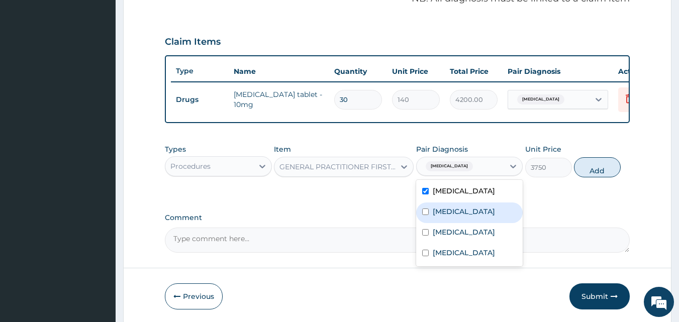
click at [450, 214] on label "[MEDICAL_DATA]" at bounding box center [464, 212] width 62 height 10
checkbox input "true"
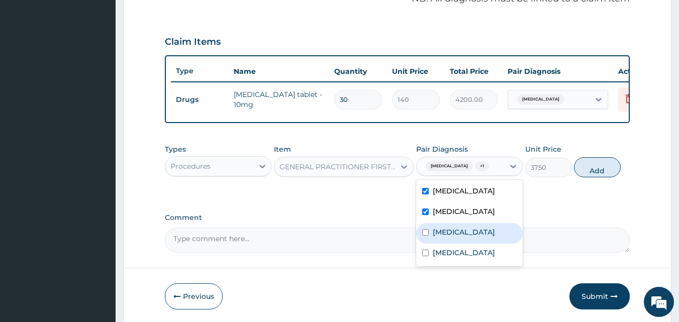
click at [447, 235] on label "[MEDICAL_DATA]" at bounding box center [464, 232] width 62 height 10
checkbox input "true"
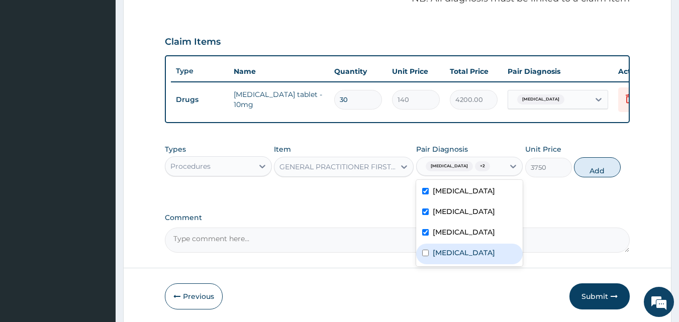
click at [446, 258] on label "[MEDICAL_DATA]" at bounding box center [464, 253] width 62 height 10
checkbox input "true"
click at [585, 178] on button "Add" at bounding box center [597, 167] width 47 height 20
type input "0"
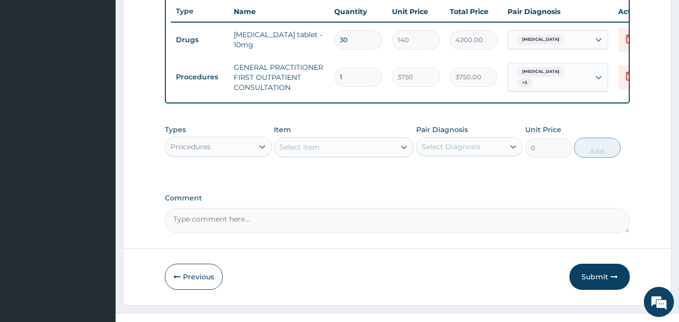
scroll to position [403, 0]
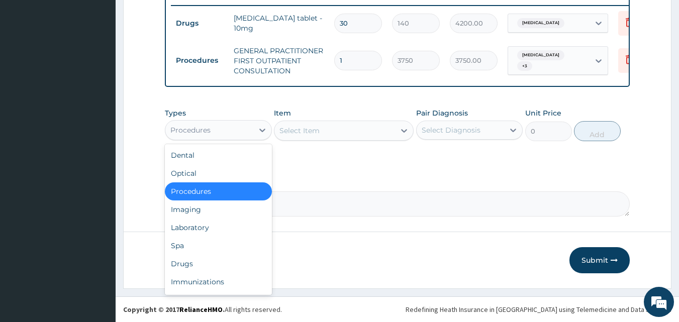
click at [240, 131] on div "Procedures" at bounding box center [209, 130] width 88 height 16
click at [205, 226] on div "Laboratory" at bounding box center [218, 228] width 107 height 18
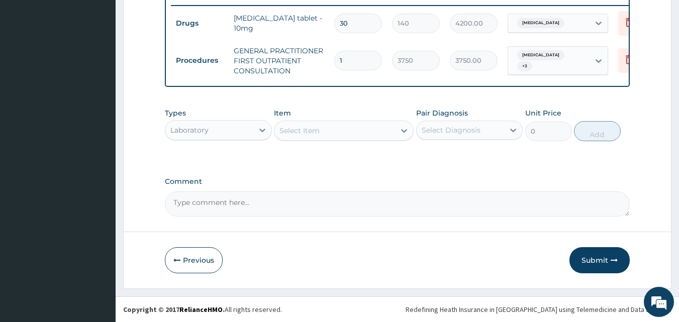
click at [273, 127] on div "Types option Laboratory, selected. Select is focused ,type to refine list, pres…" at bounding box center [398, 124] width 466 height 43
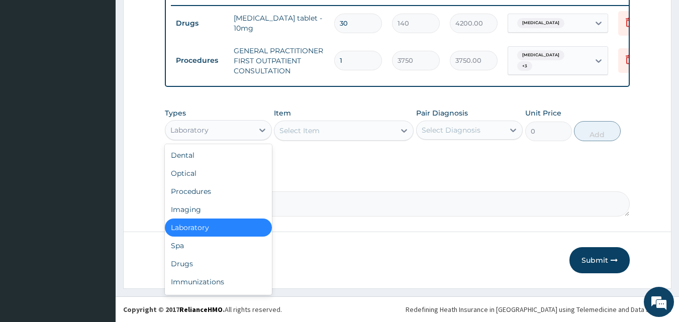
click at [293, 126] on div "Select Item" at bounding box center [300, 131] width 40 height 10
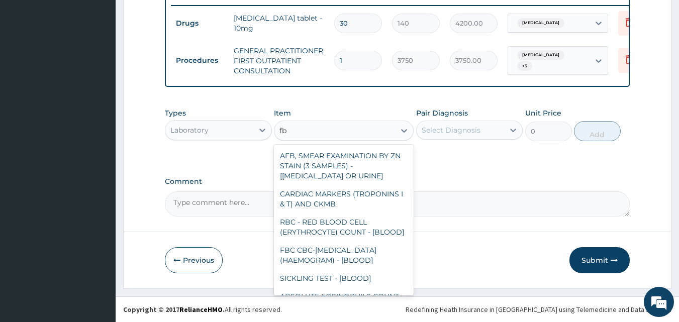
type input "fbc"
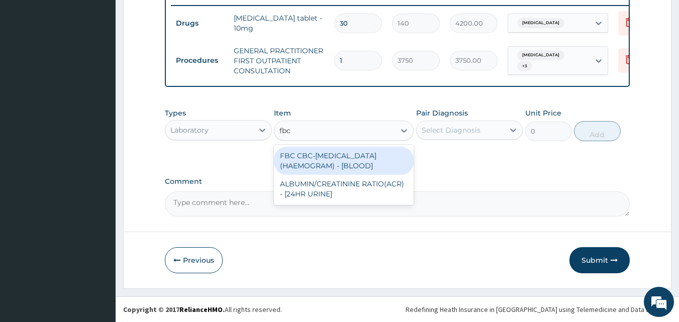
click at [330, 158] on div "FBC CBC-[MEDICAL_DATA] (HAEMOGRAM) - [BLOOD]" at bounding box center [344, 161] width 140 height 28
type input "5000"
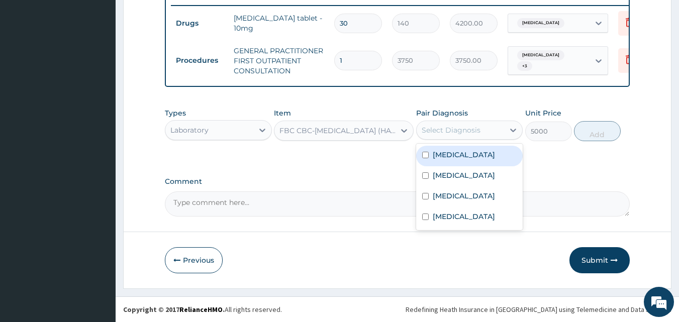
click at [490, 127] on div "Select Diagnosis" at bounding box center [461, 130] width 88 height 16
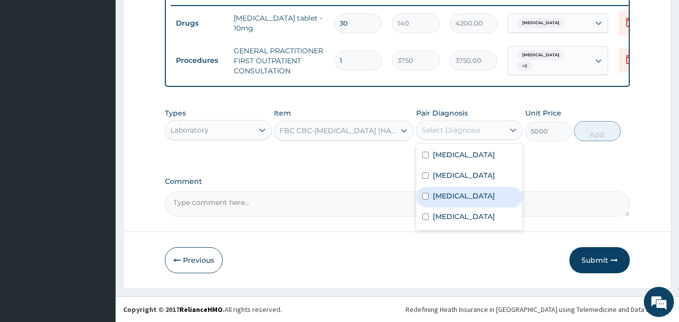
click at [456, 201] on div "[MEDICAL_DATA]" at bounding box center [469, 197] width 107 height 21
checkbox input "true"
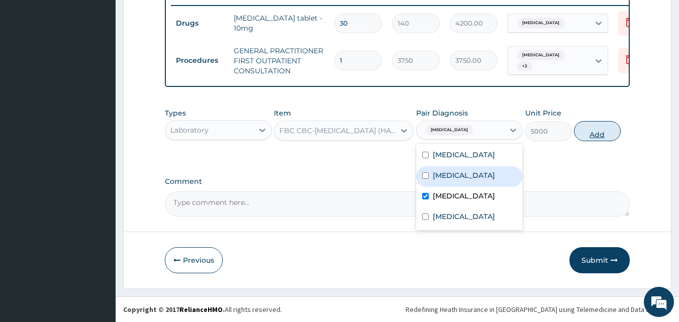
click at [608, 132] on button "Add" at bounding box center [597, 131] width 47 height 20
type input "0"
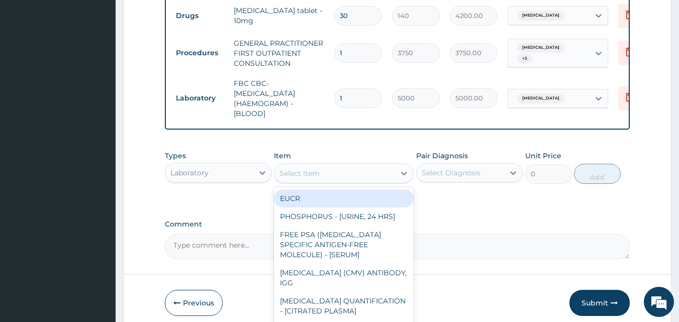
click at [309, 175] on div "Select Item" at bounding box center [335, 173] width 121 height 16
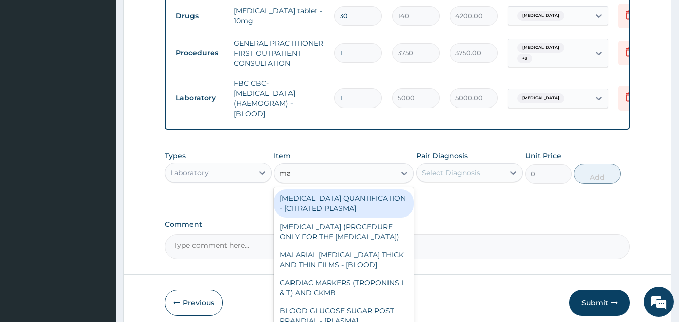
type input "mala"
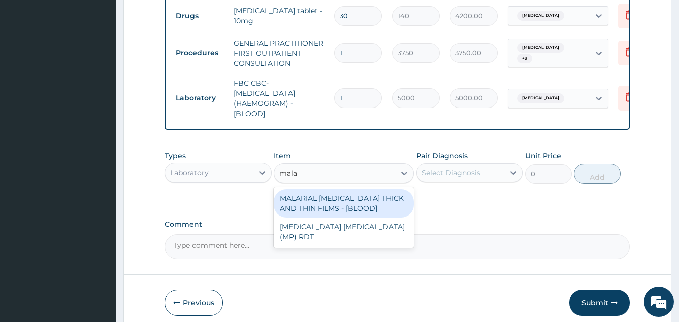
click at [344, 212] on div "MALARIAL [MEDICAL_DATA] THICK AND THIN FILMS - [BLOOD]" at bounding box center [344, 204] width 140 height 28
type input "2187.5"
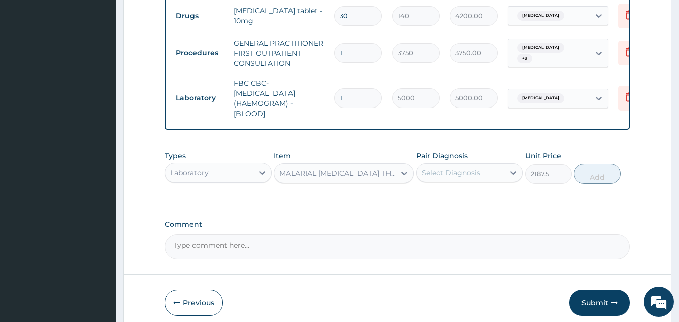
click at [451, 177] on div "Select Diagnosis" at bounding box center [451, 173] width 59 height 10
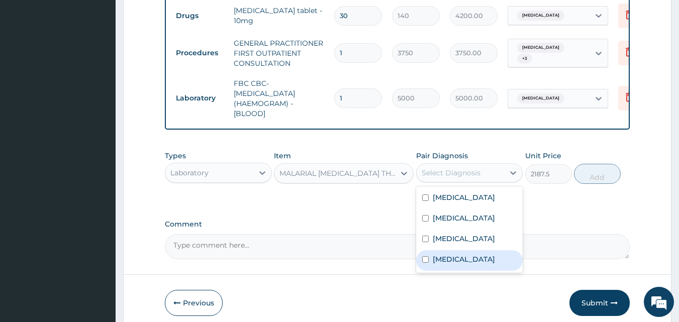
click at [448, 262] on label "[MEDICAL_DATA]" at bounding box center [464, 259] width 62 height 10
checkbox input "true"
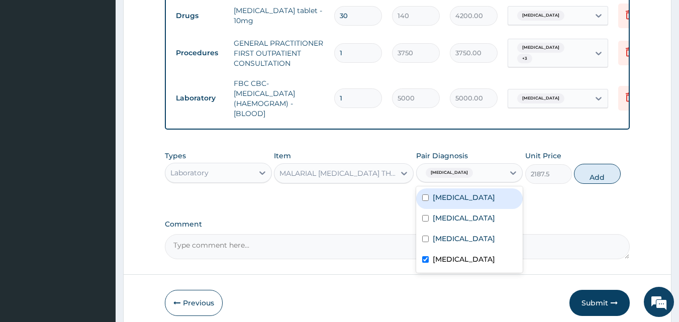
click at [576, 198] on div "Types Laboratory Item MALARIAL [MEDICAL_DATA] THICK AND THIN FILMS - [BLOOD] Pa…" at bounding box center [398, 175] width 466 height 58
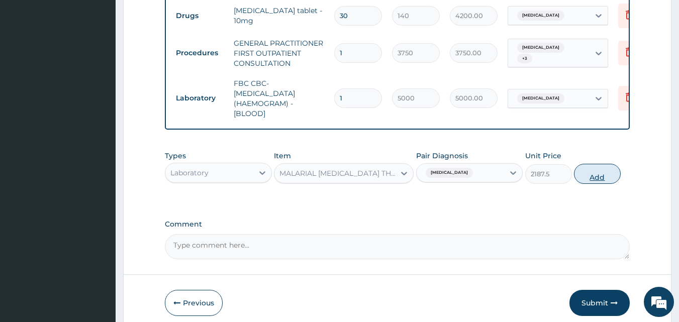
click at [591, 177] on button "Add" at bounding box center [597, 174] width 47 height 20
type input "0"
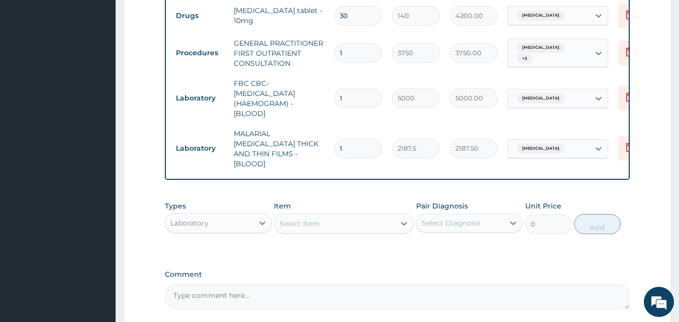
click at [307, 216] on div "Select Item" at bounding box center [335, 224] width 121 height 16
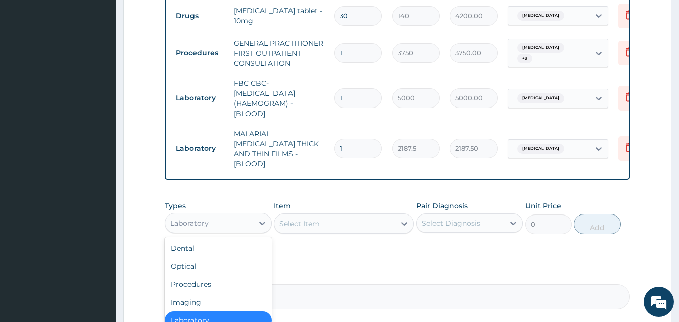
click at [228, 225] on div "Laboratory" at bounding box center [209, 223] width 88 height 16
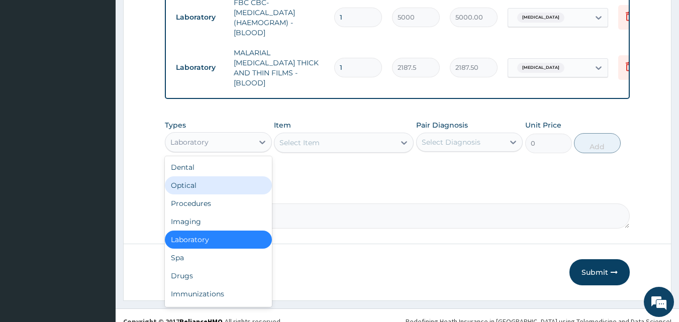
scroll to position [485, 0]
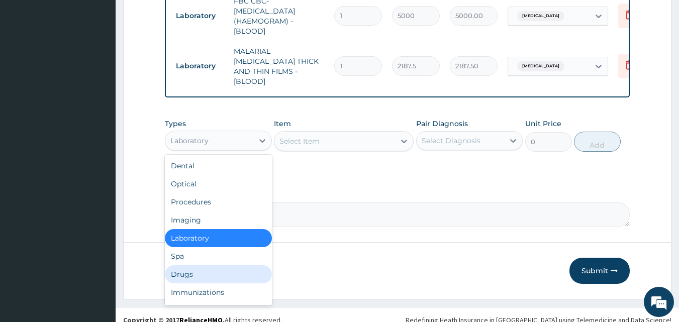
click at [197, 277] on div "Drugs" at bounding box center [218, 275] width 107 height 18
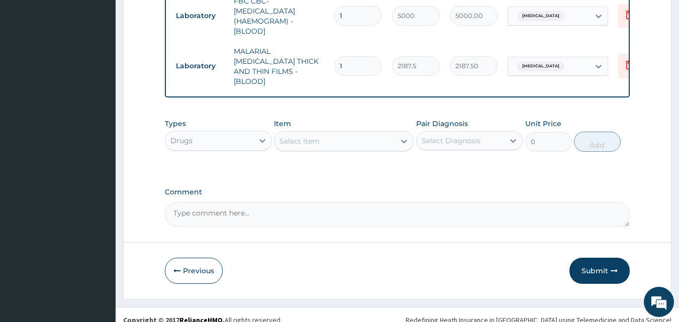
click at [330, 140] on div "Select Item" at bounding box center [335, 141] width 121 height 16
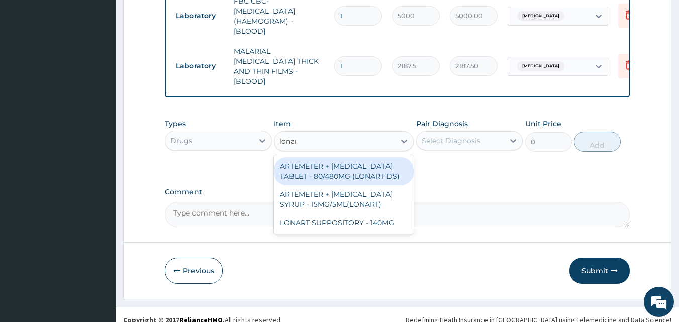
type input "lonart"
drag, startPoint x: 358, startPoint y: 176, endPoint x: 389, endPoint y: 154, distance: 38.2
click at [358, 177] on div "ARTEMETER + [MEDICAL_DATA] TABLET - 80/480MG (LONART DS)" at bounding box center [344, 171] width 140 height 28
type input "588"
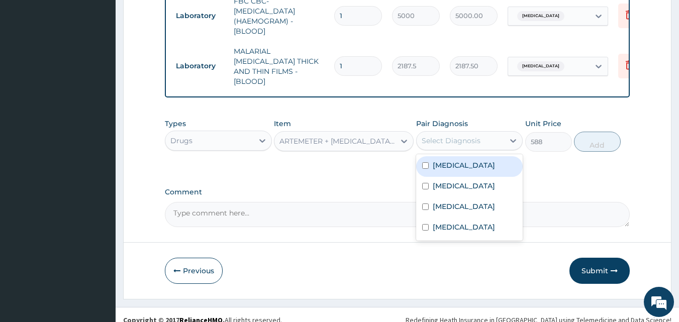
click at [458, 147] on div "Select Diagnosis" at bounding box center [469, 140] width 107 height 19
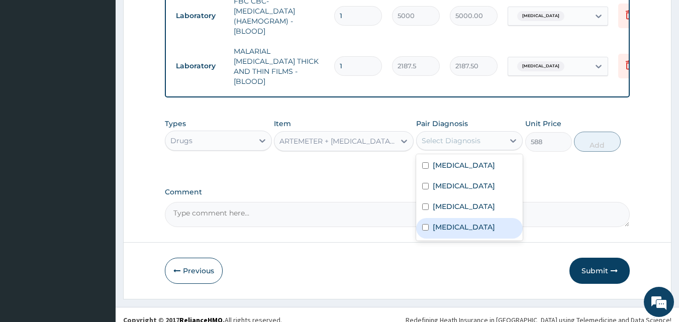
click at [449, 222] on label "[MEDICAL_DATA]" at bounding box center [464, 227] width 62 height 10
checkbox input "true"
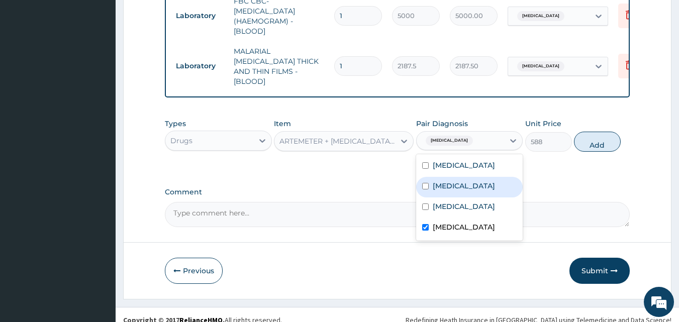
click at [591, 149] on div "Types Drugs Item ARTEMETER + [MEDICAL_DATA] TABLET - 80/480MG (LONART DS) Pair …" at bounding box center [398, 135] width 466 height 43
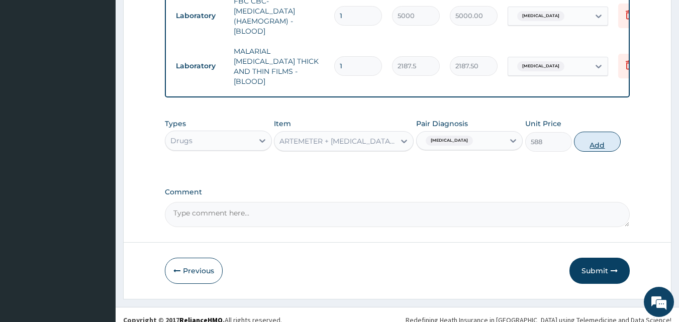
click at [580, 142] on button "Add" at bounding box center [597, 142] width 47 height 20
type input "0"
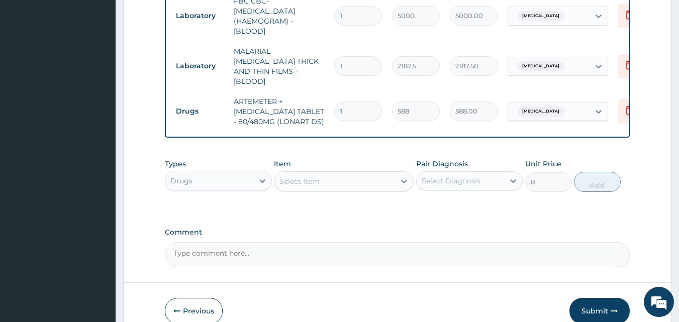
drag, startPoint x: 359, startPoint y: 100, endPoint x: 318, endPoint y: 103, distance: 41.4
click at [318, 103] on tr "Drugs ARTEMETER + [MEDICAL_DATA] TABLET - 80/480MG (LONART DS) 1 588 588.00 [ME…" at bounding box center [417, 112] width 493 height 40
type input "6"
type input "3528.00"
type input "6"
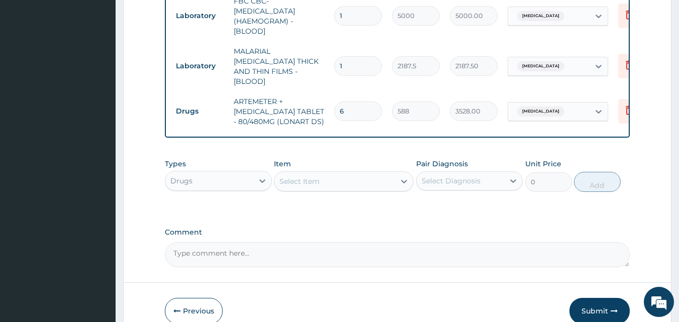
click at [332, 166] on div "Item Select Item" at bounding box center [344, 175] width 140 height 33
click at [336, 174] on div "Select Item" at bounding box center [335, 182] width 121 height 16
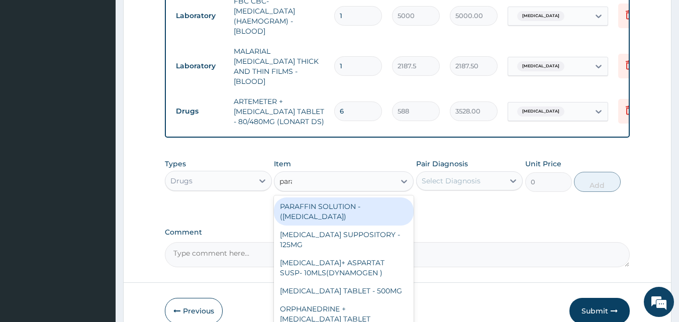
type input "parac"
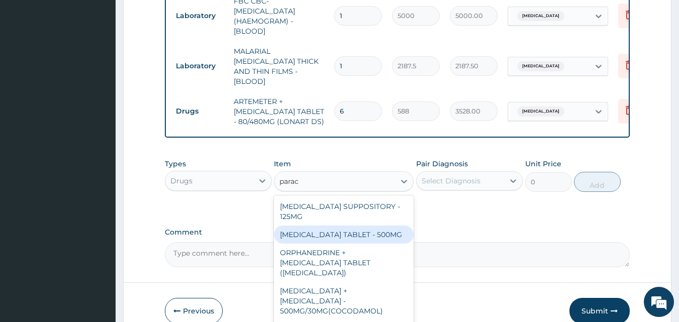
click at [366, 231] on div "[MEDICAL_DATA] TABLET - 500MG" at bounding box center [344, 235] width 140 height 18
type input "33.599999999999994"
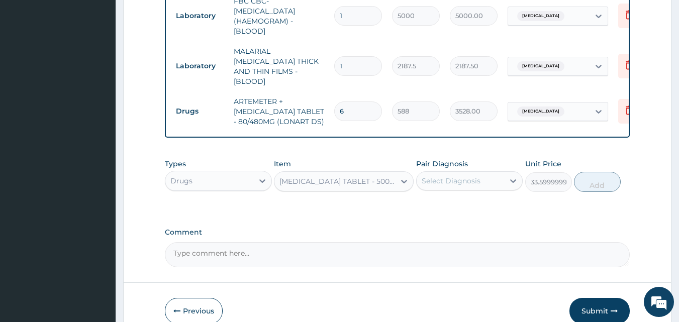
click at [453, 186] on div "Select Diagnosis" at bounding box center [461, 181] width 88 height 16
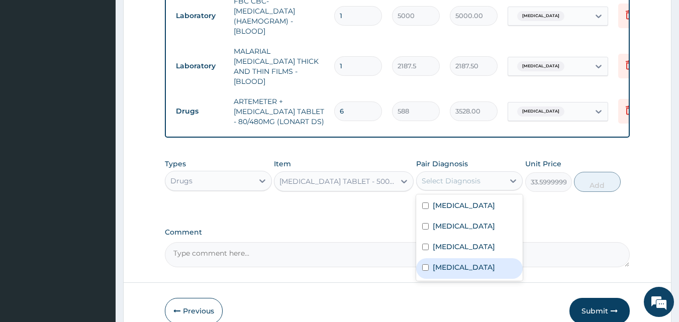
click at [453, 263] on label "[MEDICAL_DATA]" at bounding box center [464, 268] width 62 height 10
checkbox input "true"
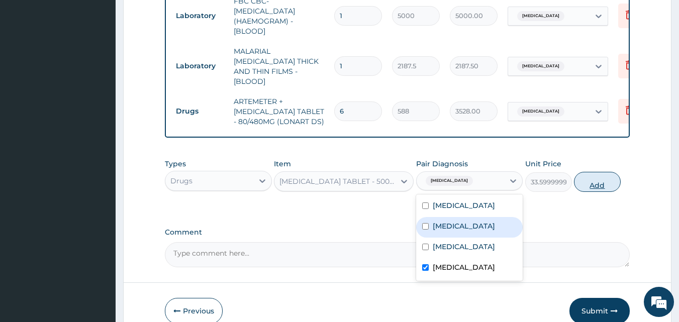
click at [594, 181] on button "Add" at bounding box center [597, 182] width 47 height 20
type input "0"
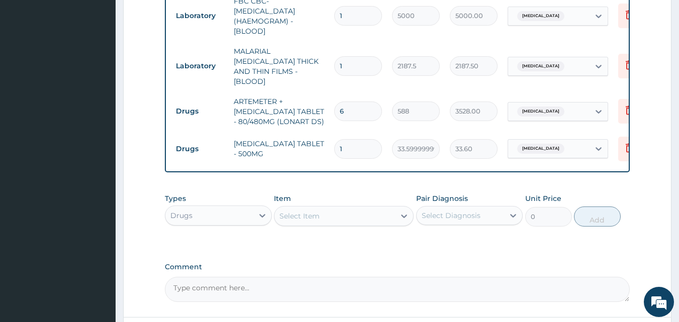
type input "18"
type input "604.80"
type input "18"
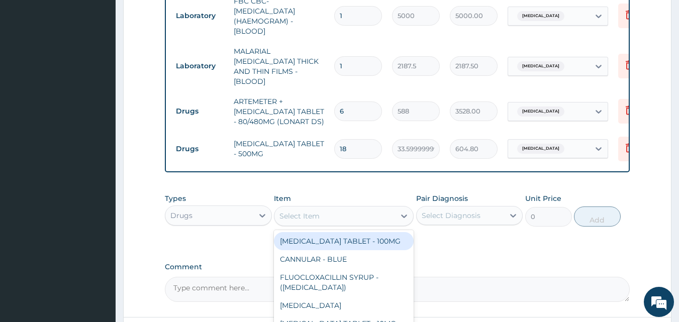
click at [368, 208] on div "Select Item" at bounding box center [335, 216] width 121 height 16
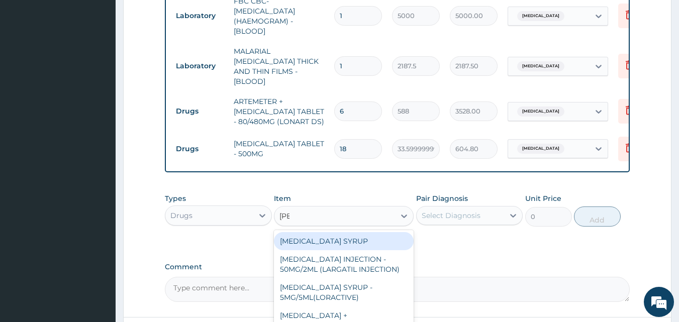
type input "lorat"
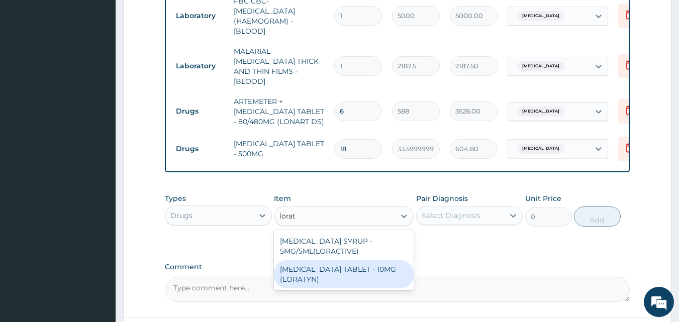
click at [337, 268] on div "[MEDICAL_DATA] TABLET - 10MG (LORATYN)" at bounding box center [344, 275] width 140 height 28
type input "98"
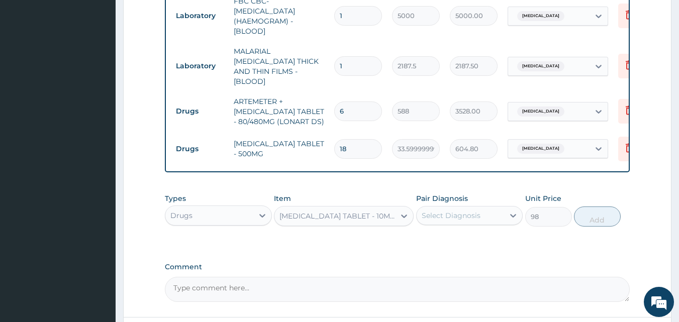
click at [475, 211] on div "Select Diagnosis" at bounding box center [451, 216] width 59 height 10
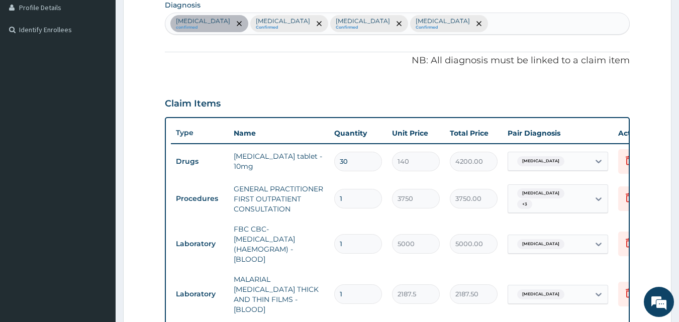
scroll to position [255, 0]
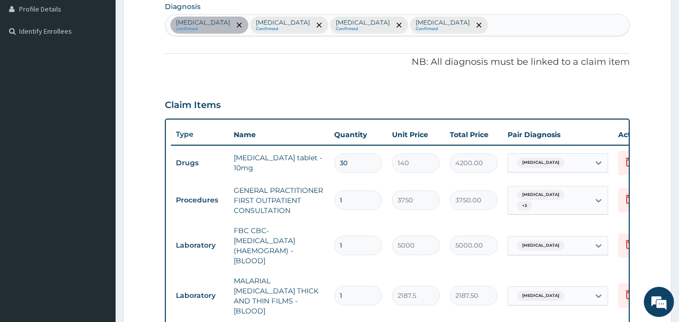
click at [435, 25] on div "[MEDICAL_DATA] confirmed [MEDICAL_DATA] Confirmed [MEDICAL_DATA] Confirmed [MED…" at bounding box center [397, 25] width 465 height 21
type input "Upper respi"
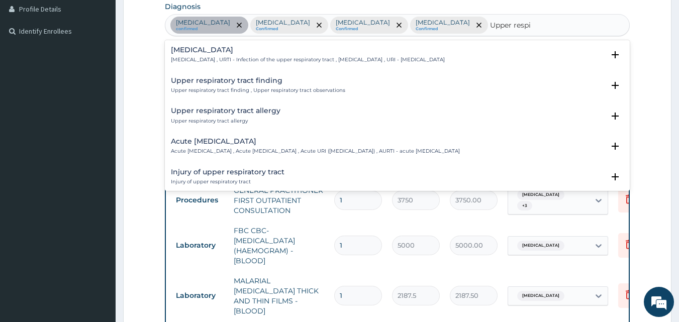
click at [246, 47] on h4 "[MEDICAL_DATA]" at bounding box center [308, 50] width 274 height 8
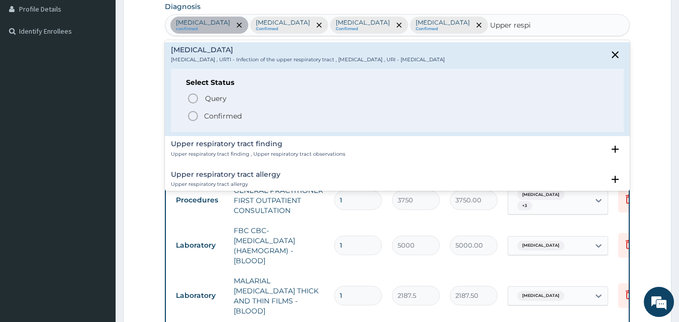
click at [230, 117] on p "Confirmed" at bounding box center [223, 116] width 38 height 10
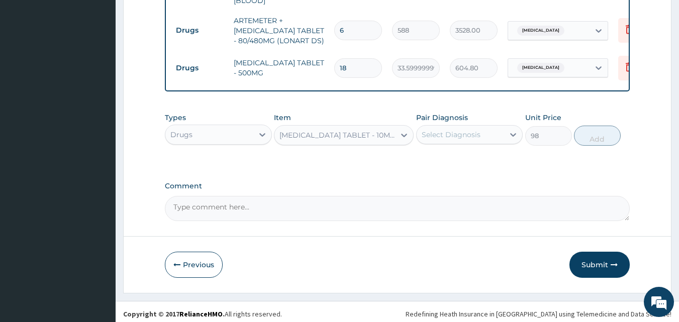
scroll to position [568, 0]
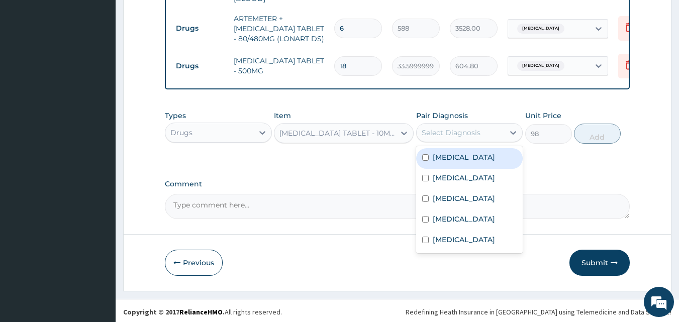
click at [473, 136] on div "Select Diagnosis" at bounding box center [461, 133] width 88 height 16
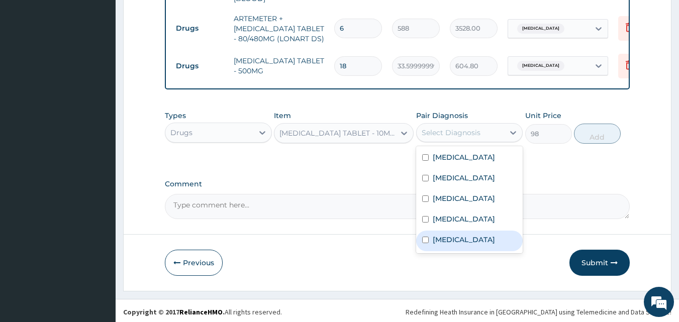
click at [445, 241] on label "[MEDICAL_DATA]" at bounding box center [464, 240] width 62 height 10
checkbox input "true"
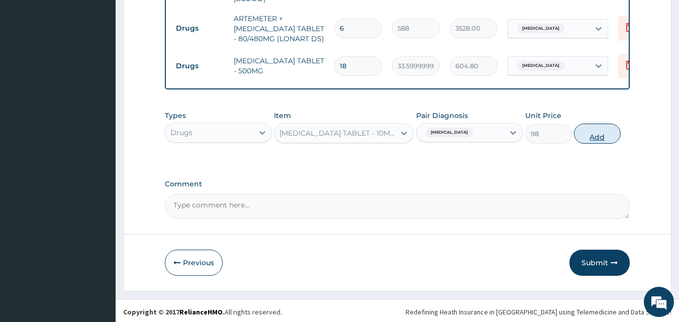
click at [589, 133] on button "Add" at bounding box center [597, 134] width 47 height 20
type input "0"
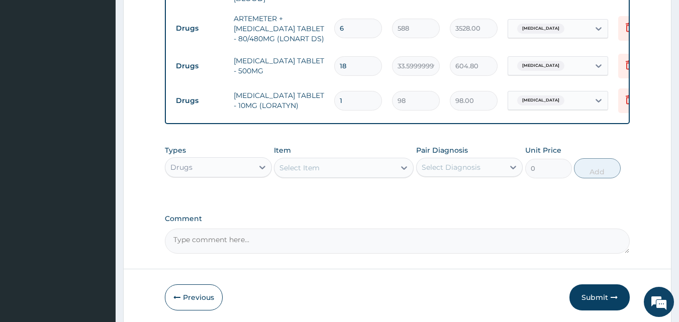
drag, startPoint x: 361, startPoint y: 91, endPoint x: 332, endPoint y: 94, distance: 28.9
click at [332, 94] on td "1" at bounding box center [358, 101] width 58 height 30
type input "6"
type input "588.00"
type input "6"
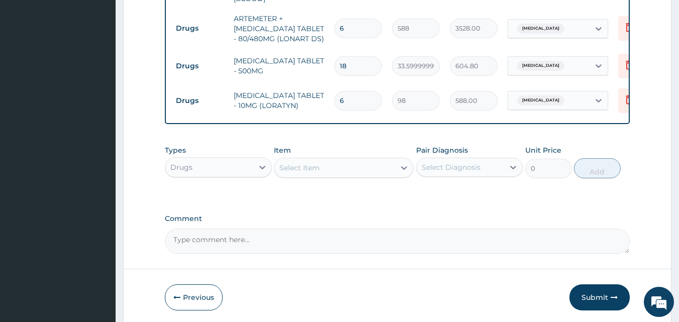
click at [309, 166] on div "Select Item" at bounding box center [300, 168] width 40 height 10
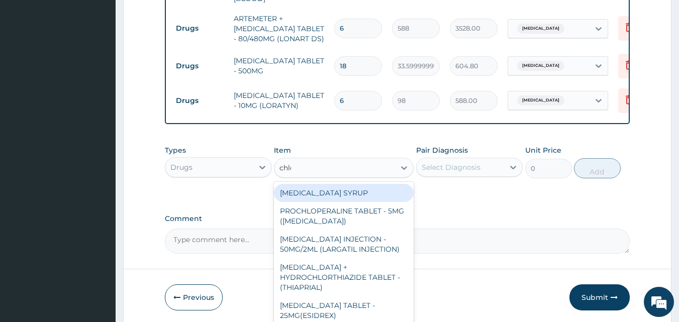
type input "chloro"
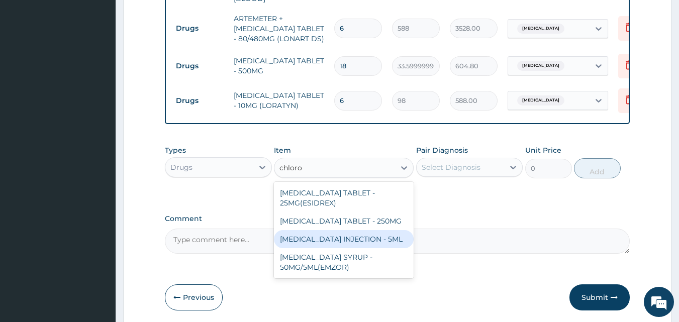
click at [347, 248] on div "[MEDICAL_DATA] INJECTION - 5ML" at bounding box center [344, 239] width 140 height 18
type input "168"
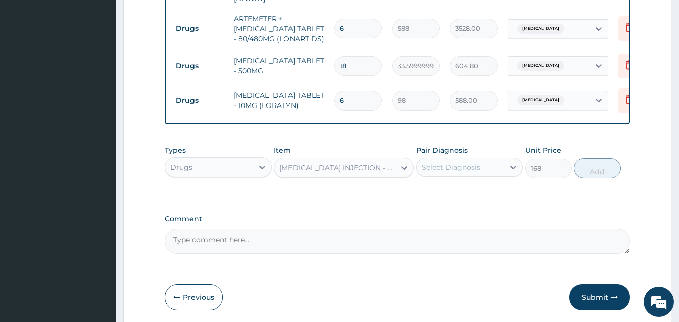
click at [442, 166] on div "Select Diagnosis" at bounding box center [451, 167] width 59 height 10
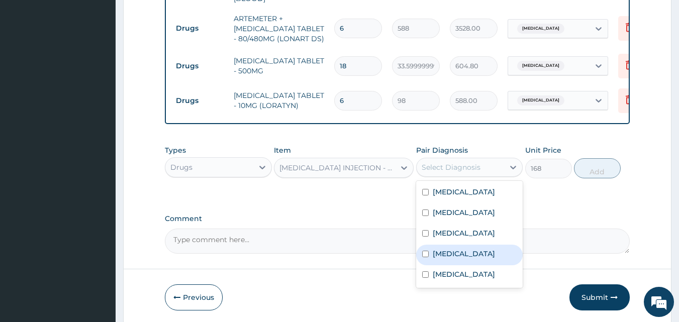
click at [448, 249] on label "[MEDICAL_DATA]" at bounding box center [464, 254] width 62 height 10
checkbox input "true"
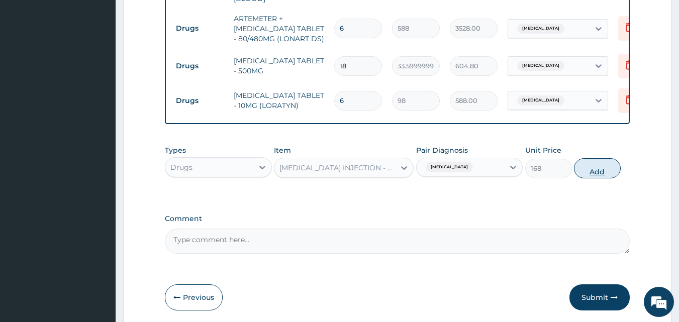
click at [613, 167] on button "Add" at bounding box center [597, 168] width 47 height 20
type input "0"
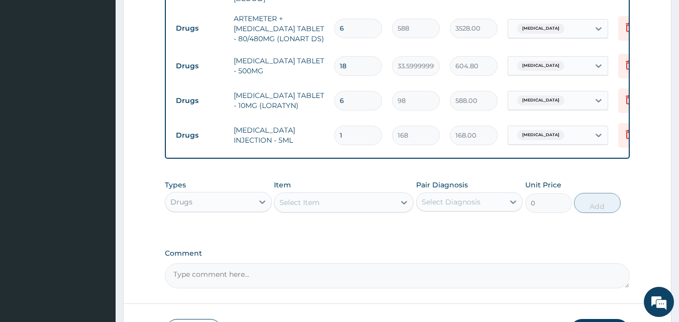
click at [300, 208] on div "Select Item" at bounding box center [300, 203] width 40 height 10
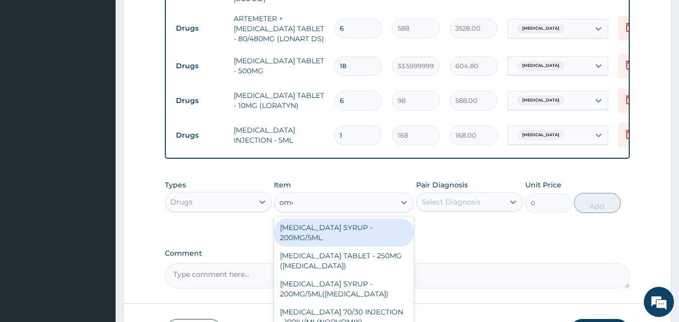
type input "omepr"
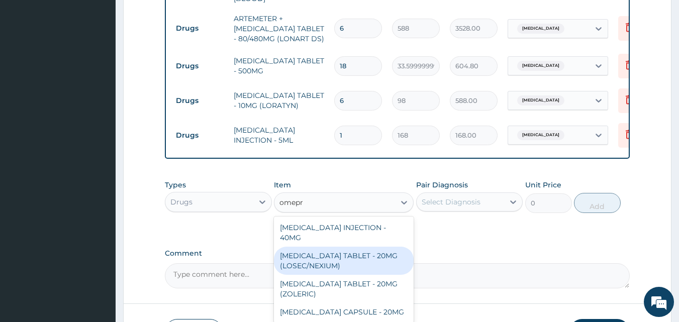
click at [375, 250] on div "[MEDICAL_DATA] TABLET - 20MG (LOSEC/NEXIUM)" at bounding box center [344, 261] width 140 height 28
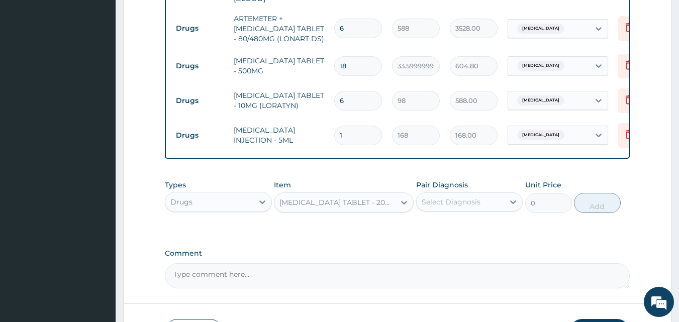
type input "420"
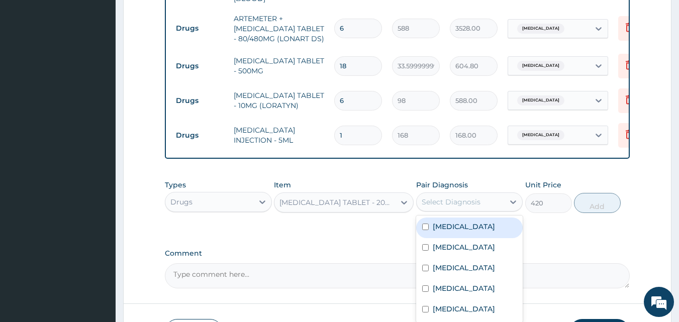
click at [433, 207] on div "Select Diagnosis" at bounding box center [451, 202] width 59 height 10
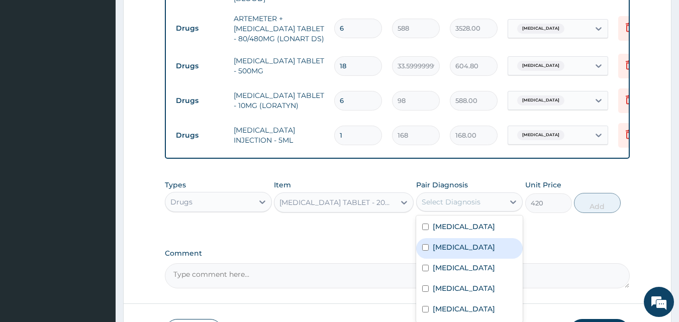
click at [446, 252] on label "[MEDICAL_DATA]" at bounding box center [464, 247] width 62 height 10
checkbox input "true"
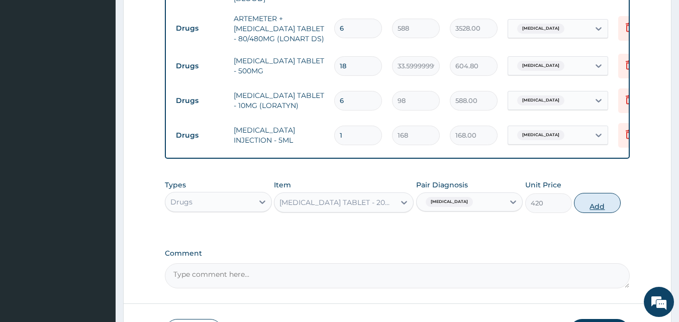
click at [597, 207] on button "Add" at bounding box center [597, 203] width 47 height 20
type input "0"
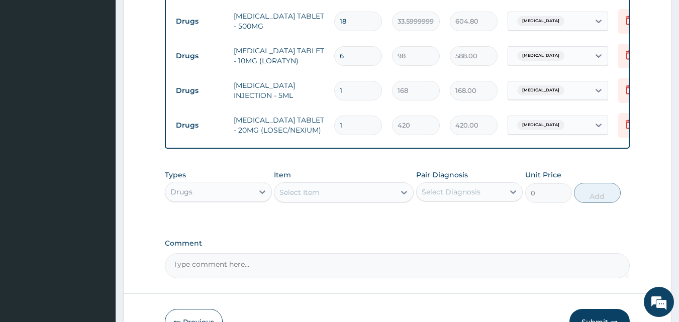
scroll to position [616, 0]
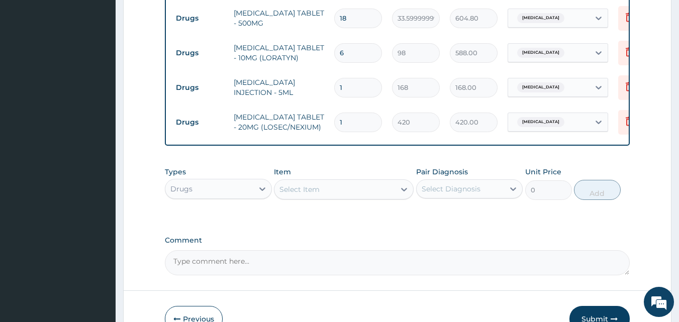
click at [304, 198] on div "Select Item" at bounding box center [335, 190] width 121 height 16
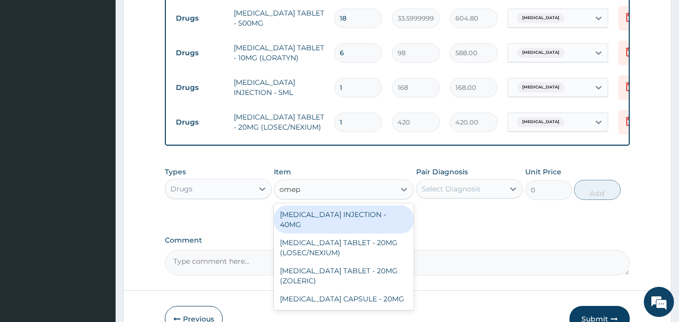
type input "omepr"
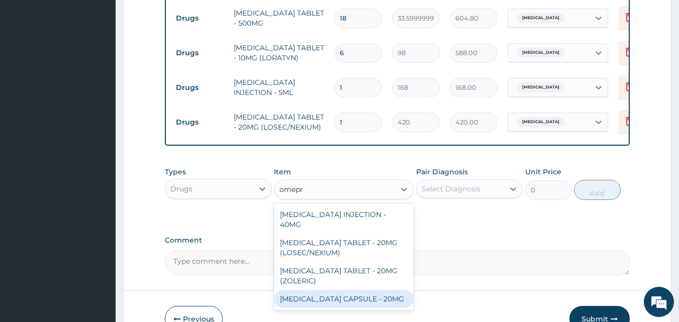
click at [366, 290] on div "[MEDICAL_DATA] CAPSULE - 20MG" at bounding box center [344, 299] width 140 height 18
type input "140"
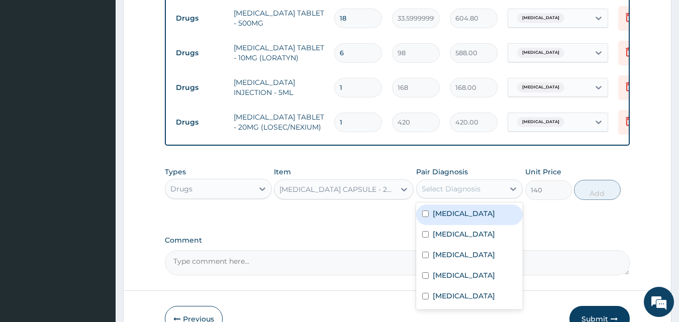
click at [465, 194] on div "Select Diagnosis" at bounding box center [451, 189] width 59 height 10
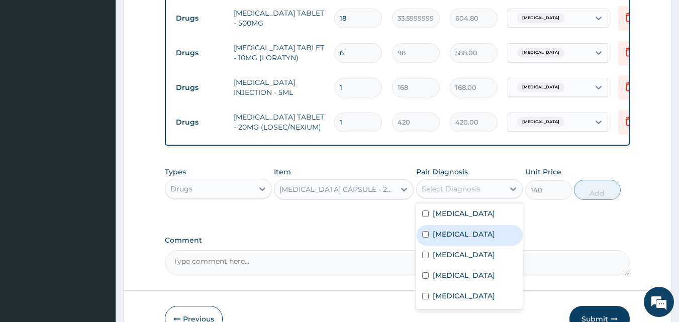
click at [461, 235] on label "[MEDICAL_DATA]" at bounding box center [464, 234] width 62 height 10
checkbox input "true"
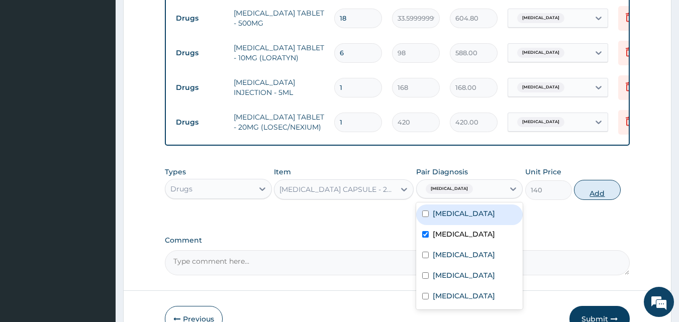
click at [582, 191] on button "Add" at bounding box center [597, 190] width 47 height 20
type input "0"
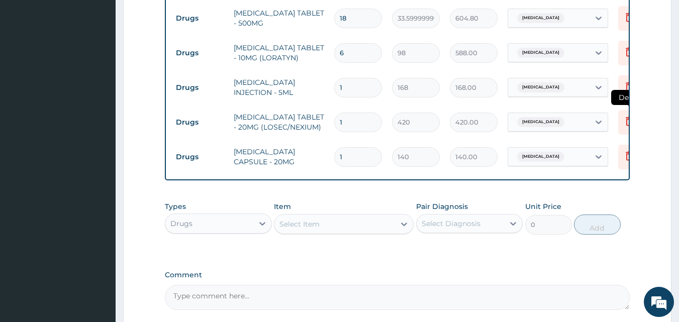
click at [628, 121] on icon at bounding box center [629, 121] width 7 height 9
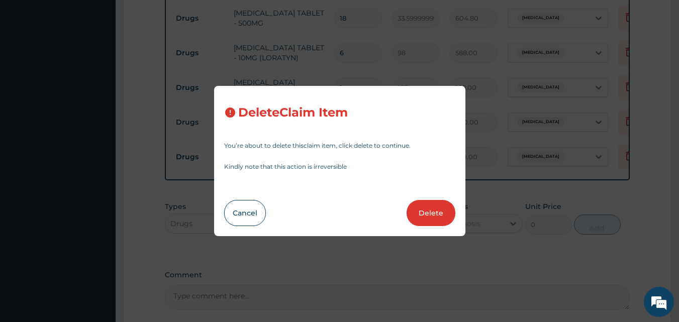
click at [439, 213] on button "Delete" at bounding box center [431, 213] width 49 height 26
type input "140"
type input "140.00"
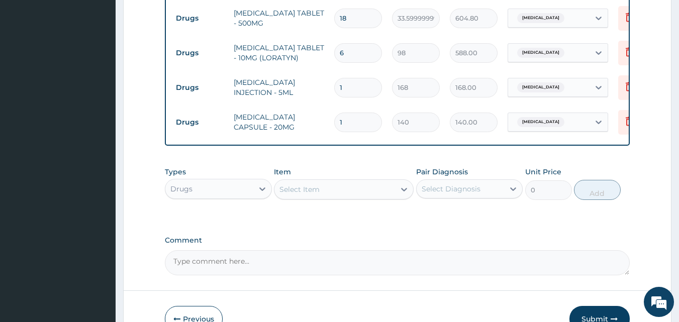
click at [353, 117] on input "1" at bounding box center [358, 123] width 48 height 20
type input "14"
type input "1960.00"
type input "14"
click at [346, 187] on div "Select Item" at bounding box center [335, 190] width 121 height 16
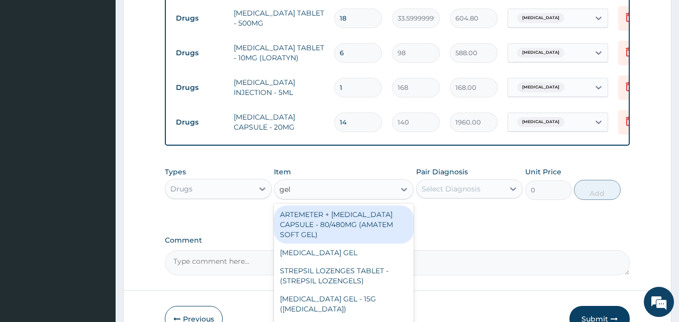
type input "gelu"
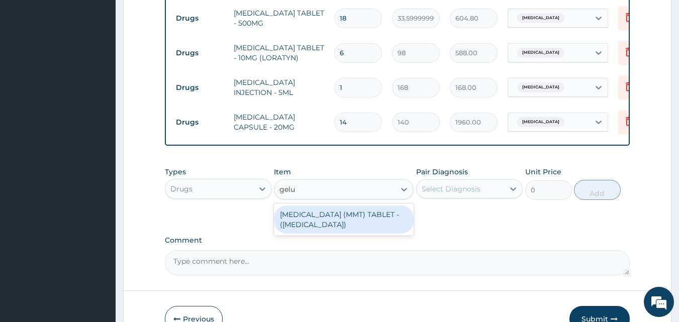
click at [357, 215] on div "[MEDICAL_DATA] (MMT) TABLET - ([MEDICAL_DATA])" at bounding box center [344, 220] width 140 height 28
type input "28"
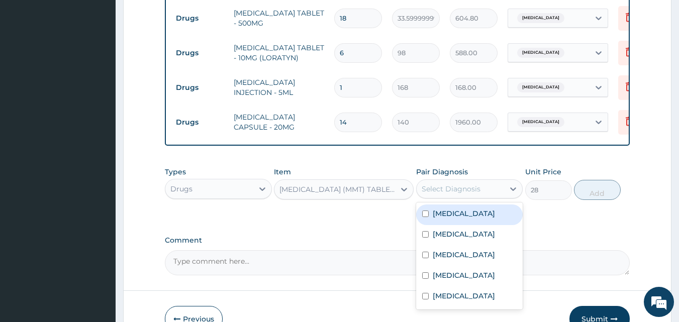
click at [466, 192] on div "Select Diagnosis" at bounding box center [451, 189] width 59 height 10
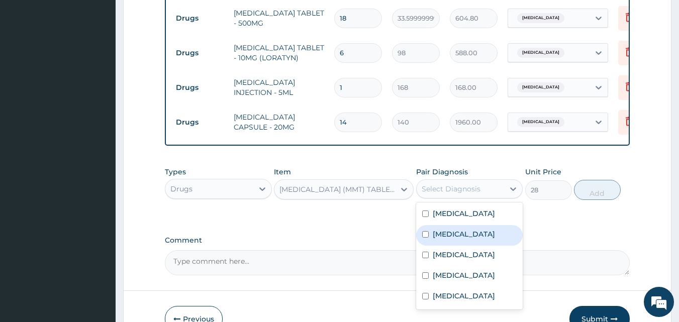
click at [453, 239] on label "[MEDICAL_DATA]" at bounding box center [464, 234] width 62 height 10
checkbox input "true"
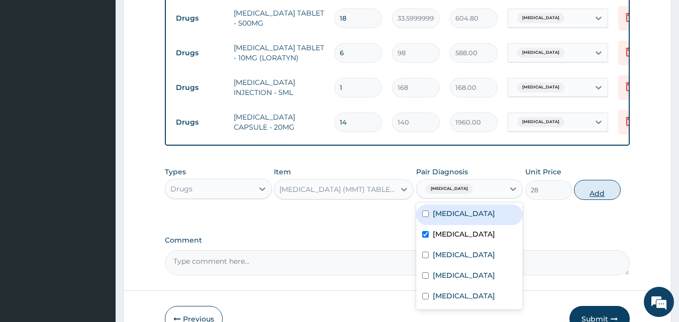
click at [590, 196] on button "Add" at bounding box center [597, 190] width 47 height 20
type input "0"
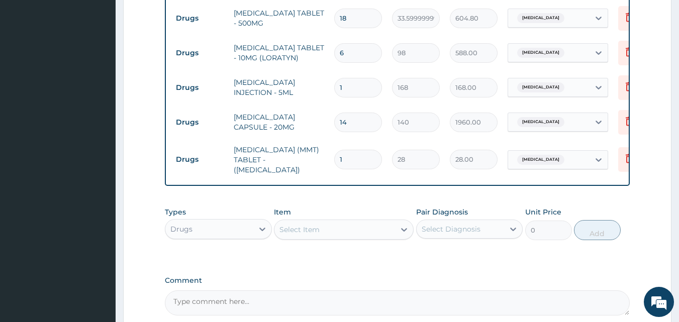
type input "0.00"
type input "3"
type input "84.00"
type input "30"
type input "840.00"
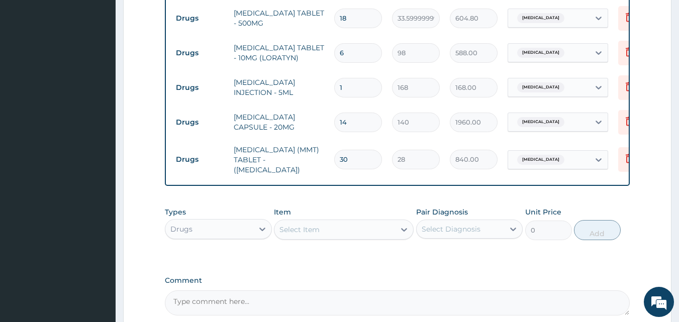
type input "30"
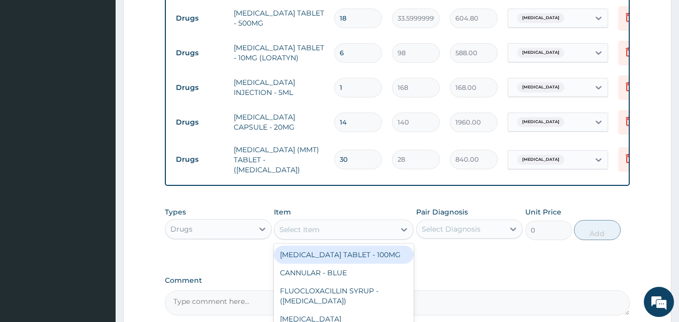
click at [306, 229] on div "Select Item" at bounding box center [300, 230] width 40 height 10
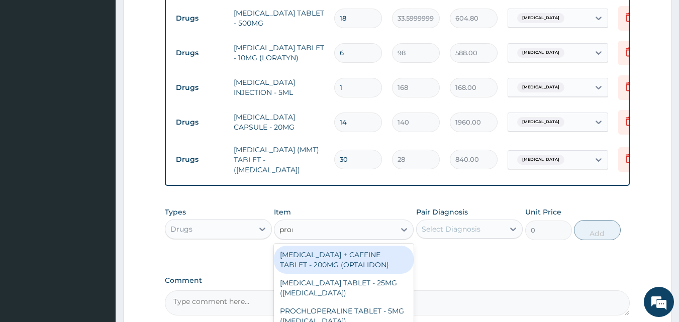
type input "prome"
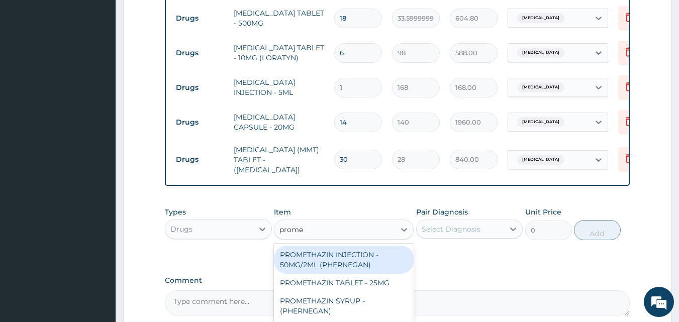
click at [347, 258] on div "PROMETHAZIN INJECTION - 50MG/2ML (PHERNEGAN)" at bounding box center [344, 260] width 140 height 28
type input "319.2"
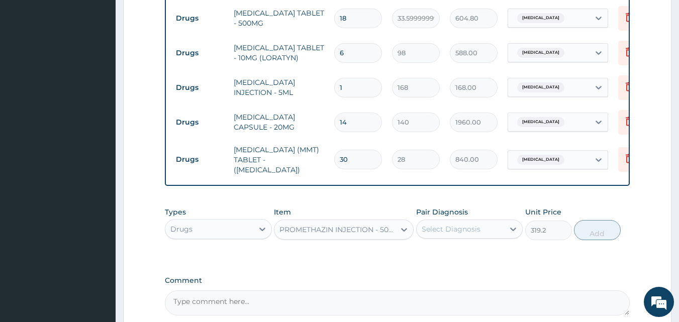
click at [456, 228] on div "Select Diagnosis" at bounding box center [451, 229] width 59 height 10
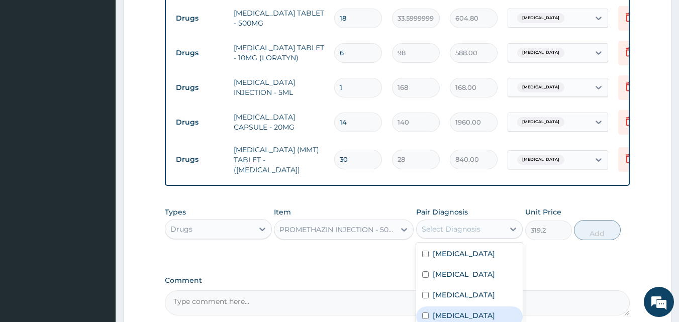
click at [445, 311] on label "[MEDICAL_DATA]" at bounding box center [464, 316] width 62 height 10
checkbox input "true"
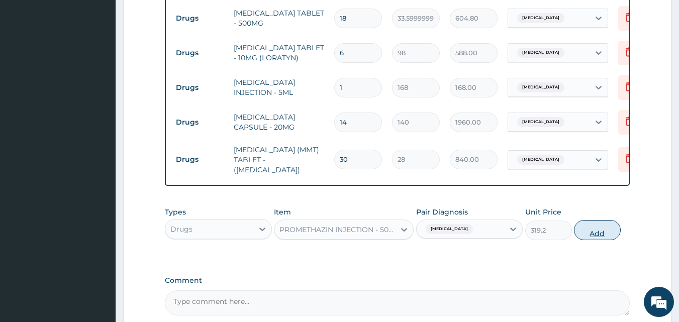
click at [601, 227] on button "Add" at bounding box center [597, 230] width 47 height 20
type input "0"
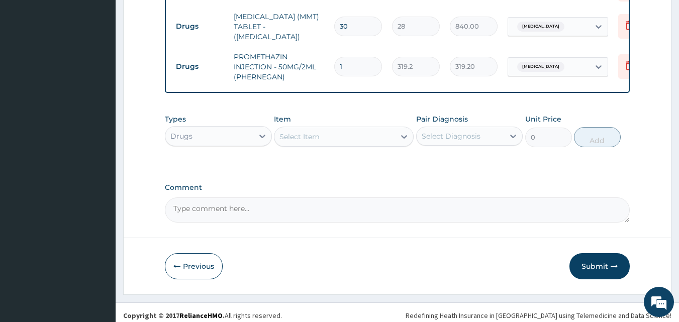
scroll to position [753, 0]
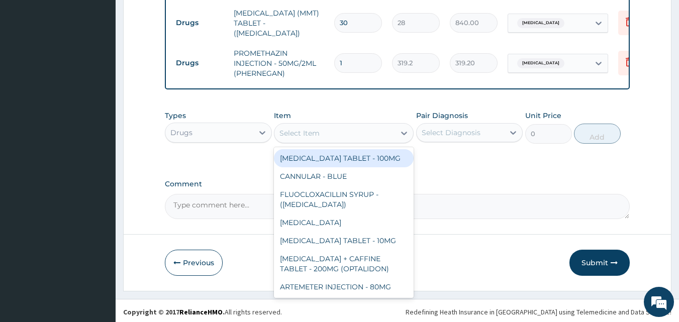
click at [306, 135] on div "Select Item" at bounding box center [300, 133] width 40 height 10
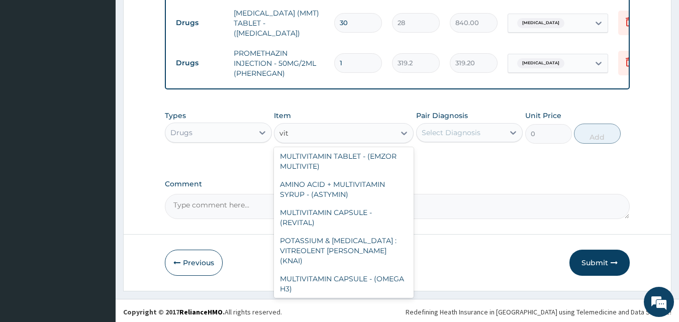
scroll to position [0, 0]
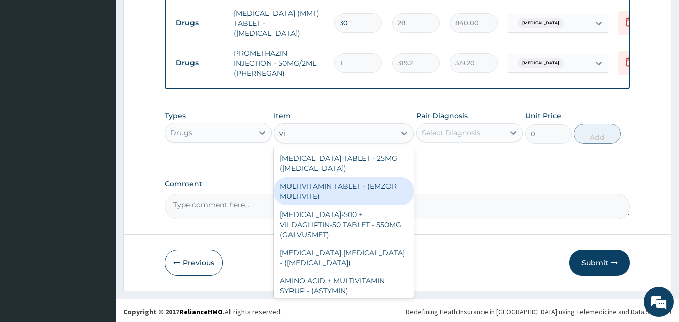
type input "v"
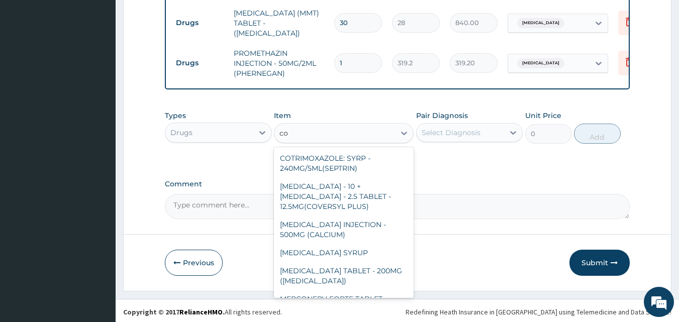
type input "c"
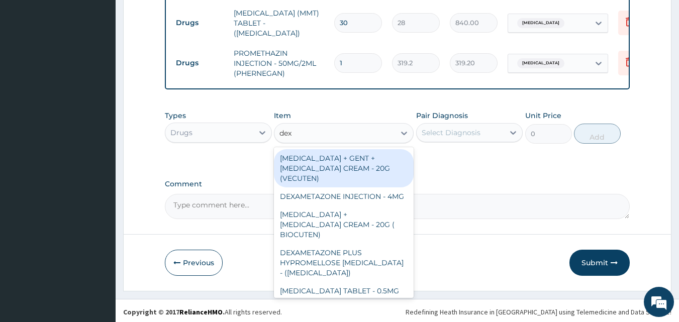
type input "dexa"
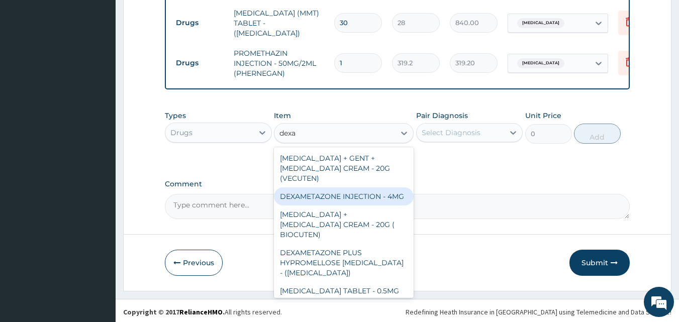
click at [359, 190] on div "DEXAMETAZONE INJECTION - 4MG" at bounding box center [344, 197] width 140 height 18
type input "280"
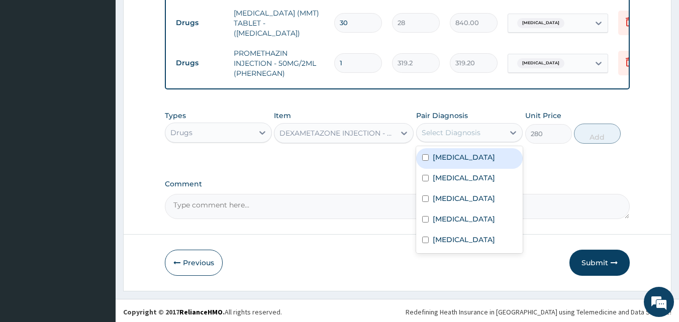
click at [477, 123] on div "Select Diagnosis" at bounding box center [469, 132] width 107 height 19
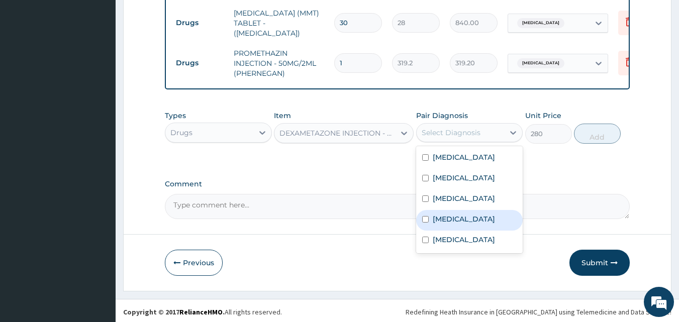
click at [452, 214] on label "[MEDICAL_DATA]" at bounding box center [464, 219] width 62 height 10
checkbox input "true"
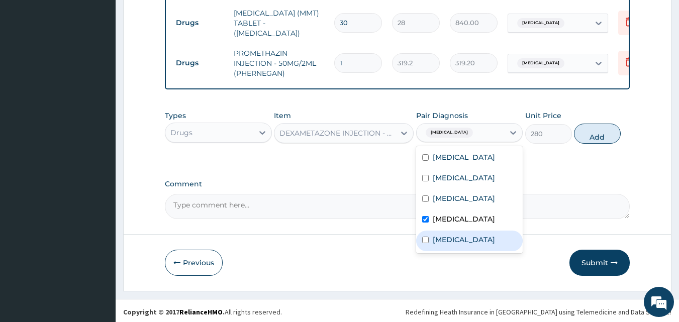
click at [466, 241] on label "[MEDICAL_DATA]" at bounding box center [464, 240] width 62 height 10
click at [454, 243] on label "[MEDICAL_DATA]" at bounding box center [464, 240] width 62 height 10
click at [495, 235] on label "[MEDICAL_DATA]" at bounding box center [464, 240] width 62 height 10
checkbox input "true"
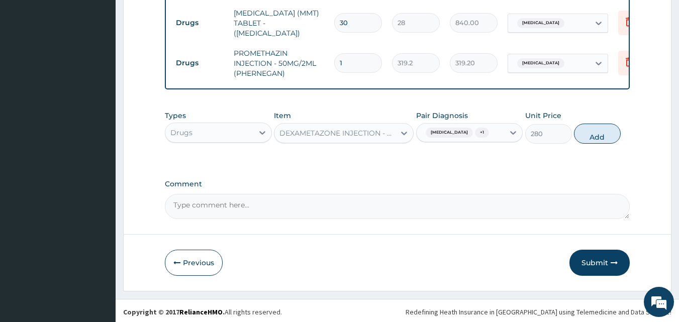
click at [593, 144] on div "Types Drugs Item DEXAMETAZONE INJECTION - 4MG Pair Diagnosis [MEDICAL_DATA] + 1…" at bounding box center [398, 127] width 466 height 43
click at [594, 135] on button "Add" at bounding box center [597, 134] width 47 height 20
type input "0"
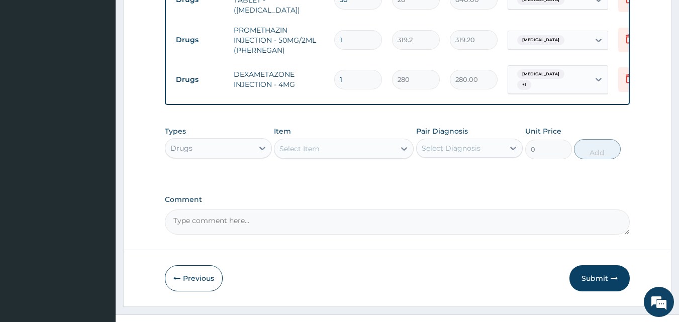
scroll to position [788, 0]
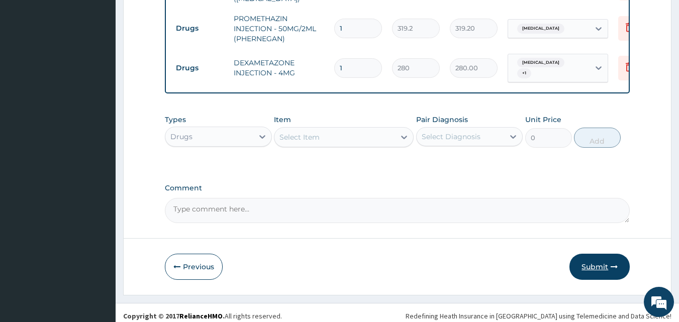
click at [595, 259] on button "Submit" at bounding box center [600, 267] width 60 height 26
